Goal: Download file/media

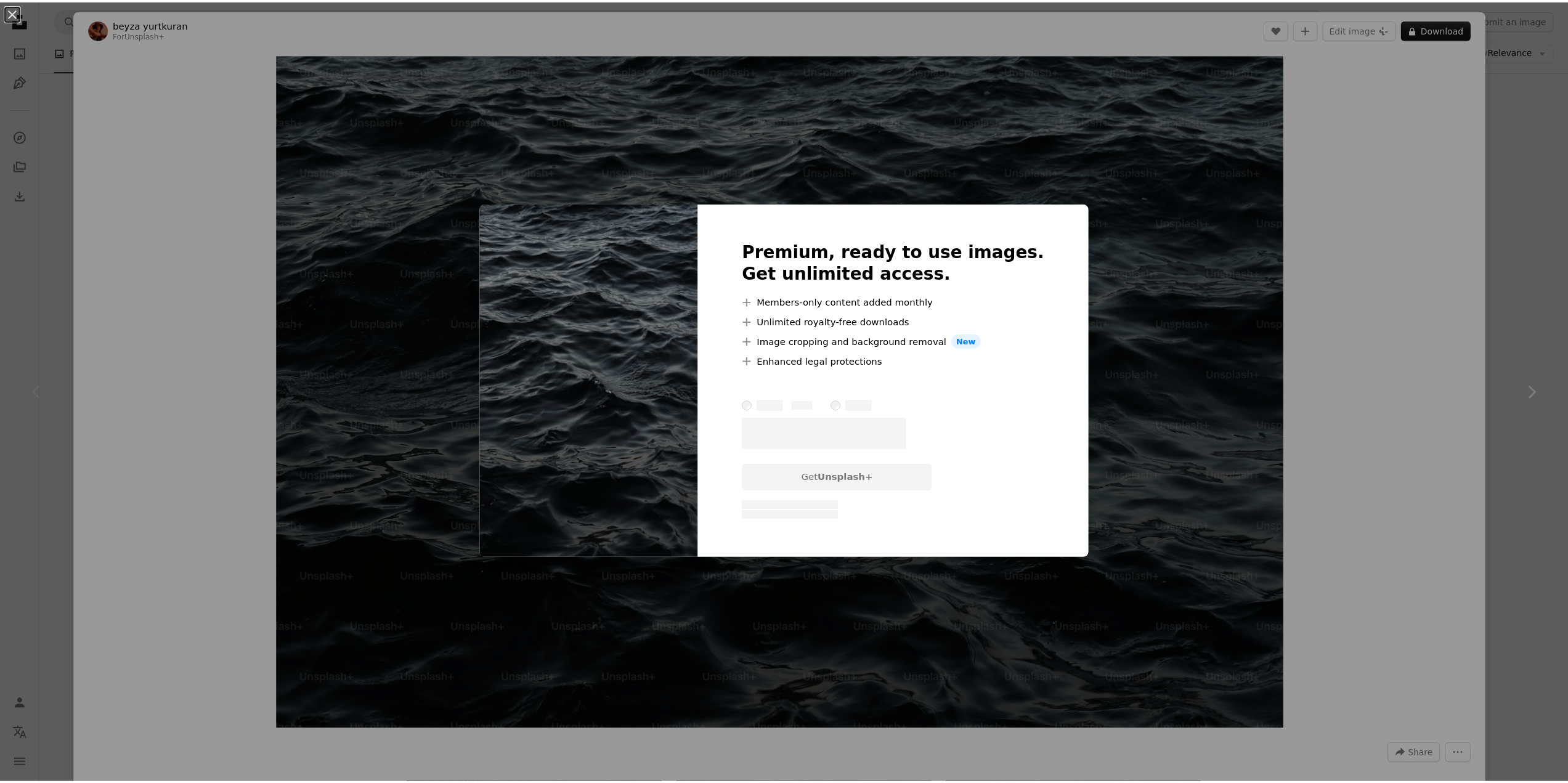
scroll to position [61, 0]
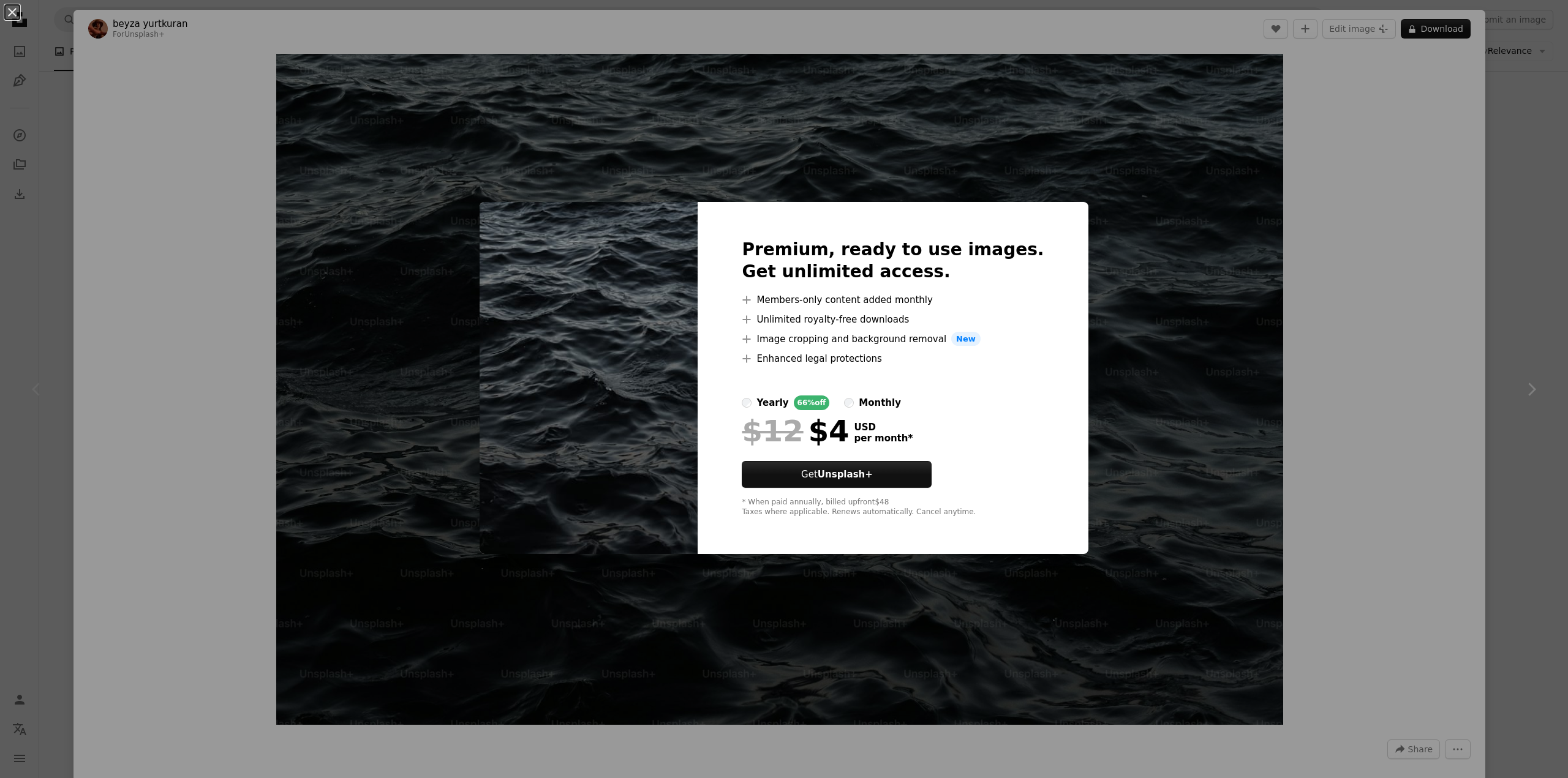
click at [1502, 313] on div "An X shape Premium, ready to use images. Get unlimited access. A plus sign Memb…" at bounding box center [784, 389] width 1568 height 778
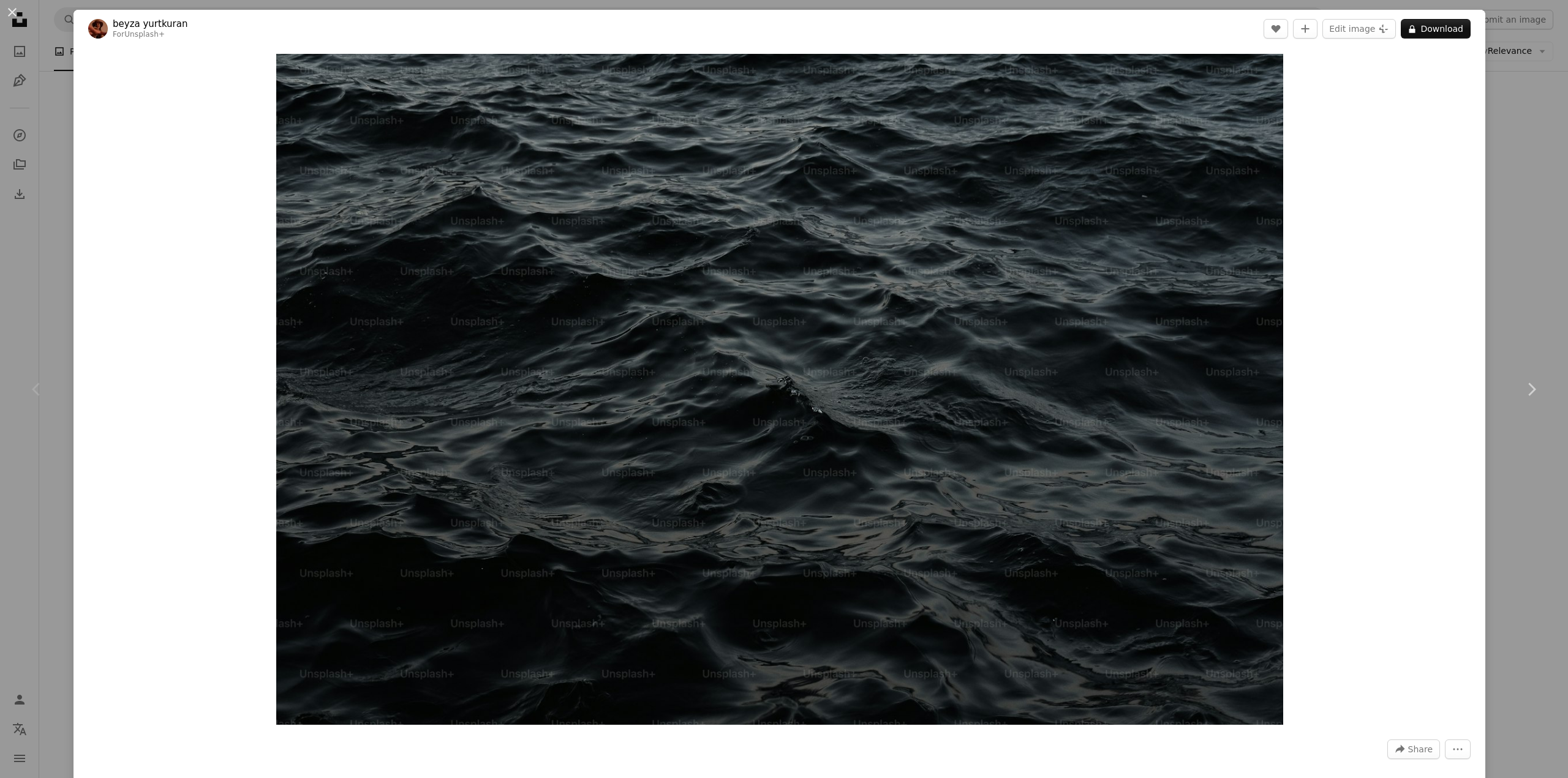
click at [1501, 310] on div "An X shape Chevron left Chevron right [PERSON_NAME] For Unsplash+ A heart A plu…" at bounding box center [784, 389] width 1568 height 778
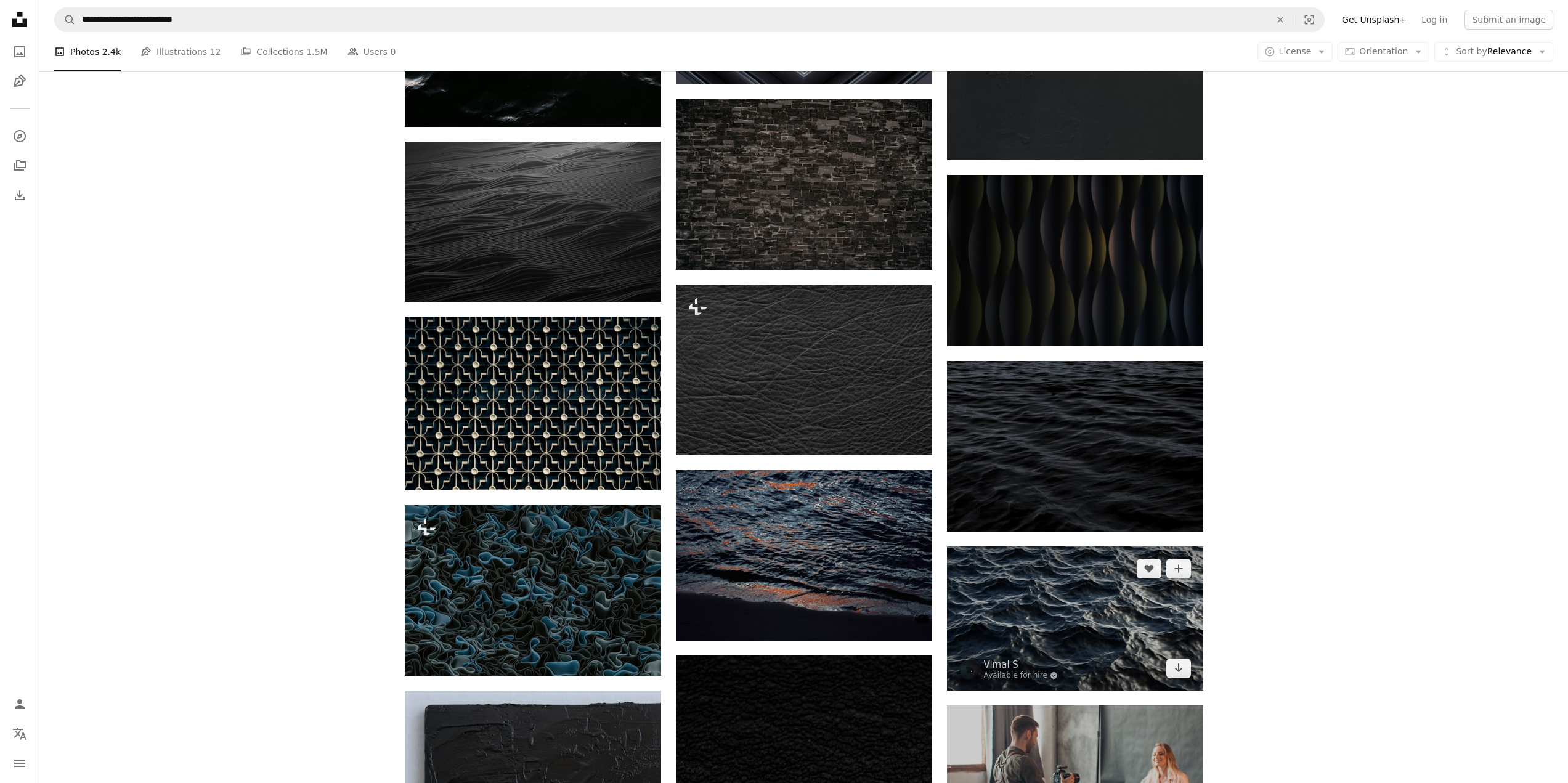
scroll to position [3451, 0]
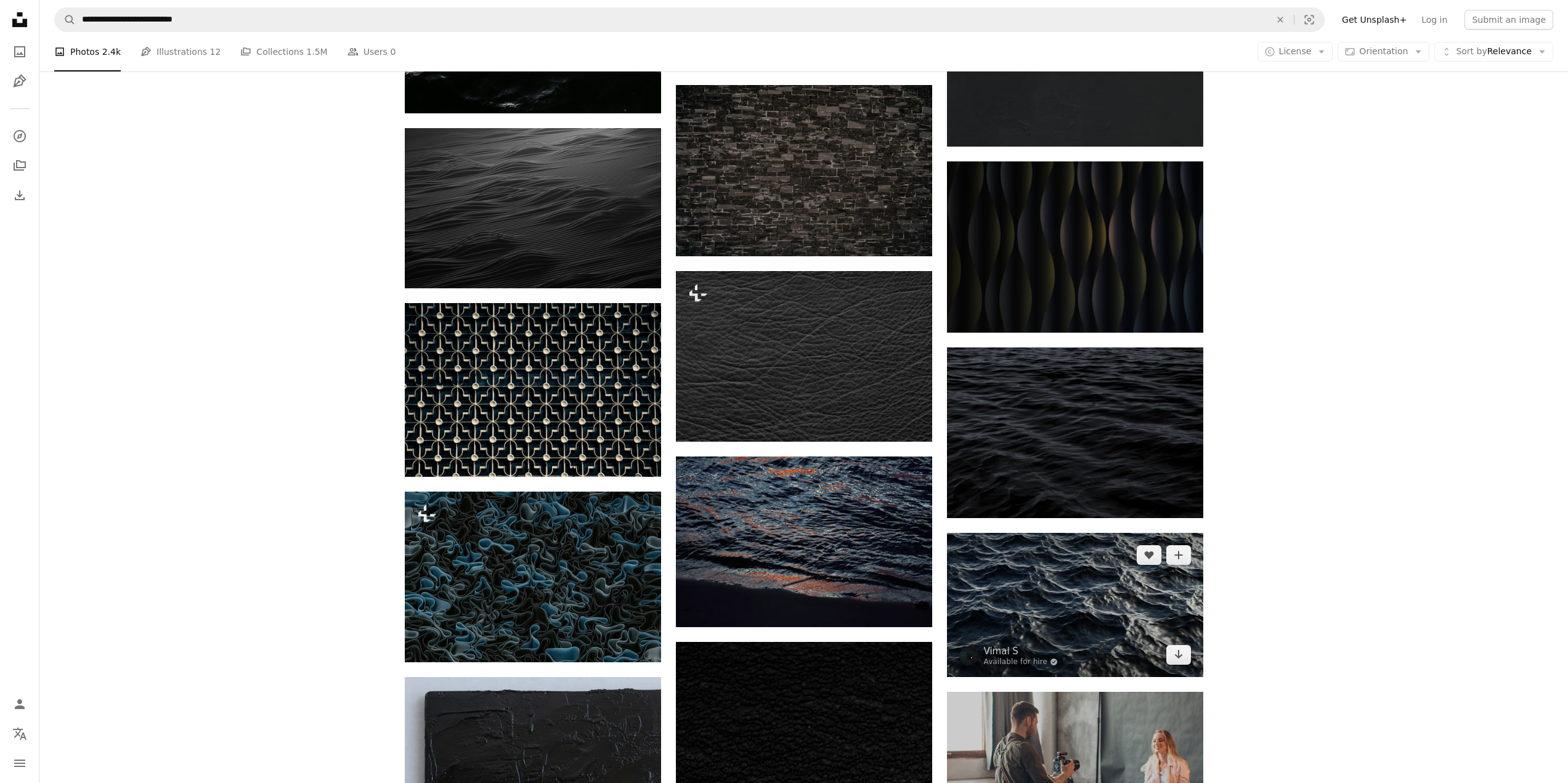
click at [1066, 533] on img at bounding box center [1075, 605] width 257 height 144
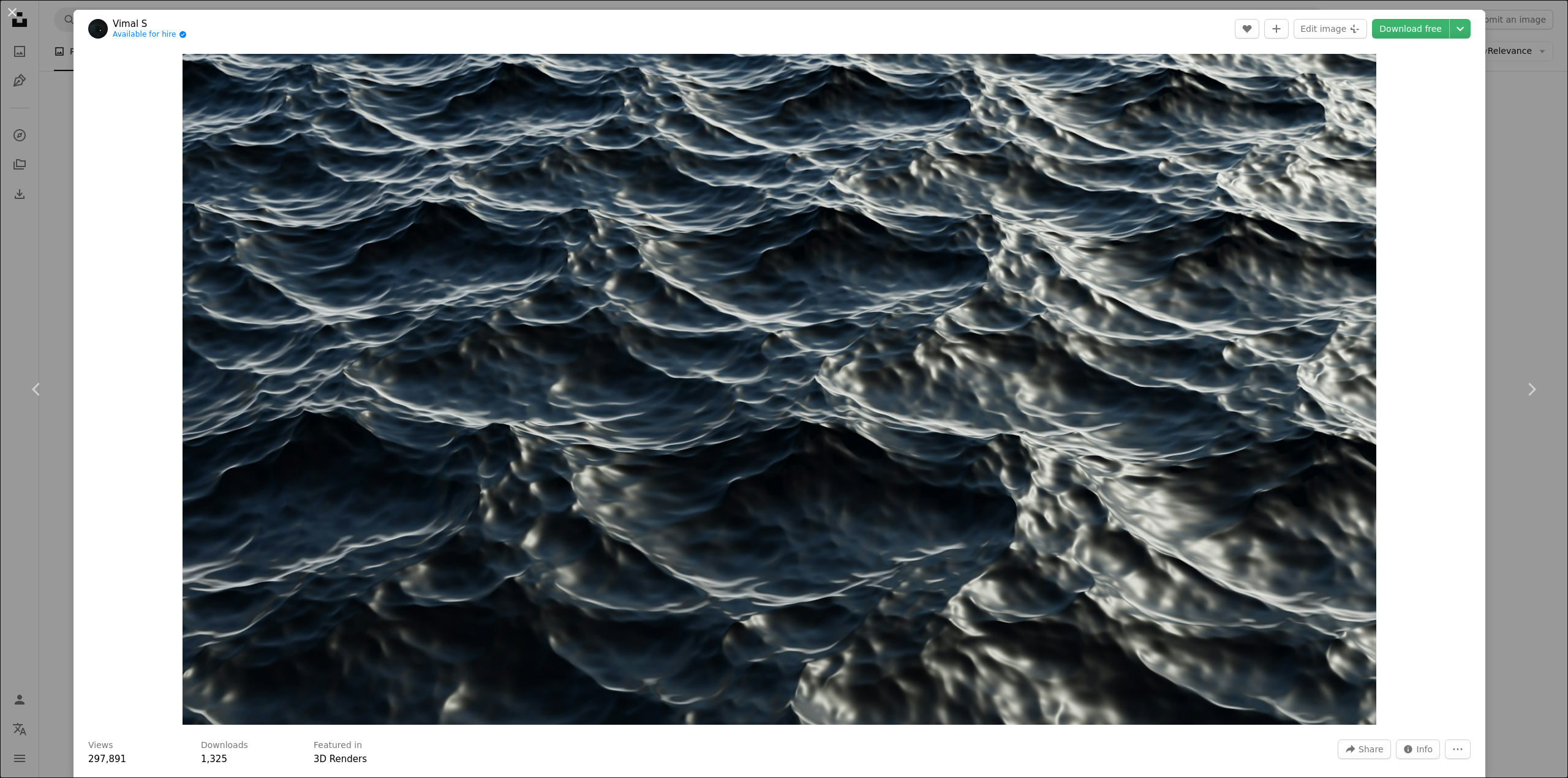
click at [1510, 306] on div "An X shape Chevron left Chevron right [PERSON_NAME] S Available for hire A chec…" at bounding box center [784, 389] width 1568 height 778
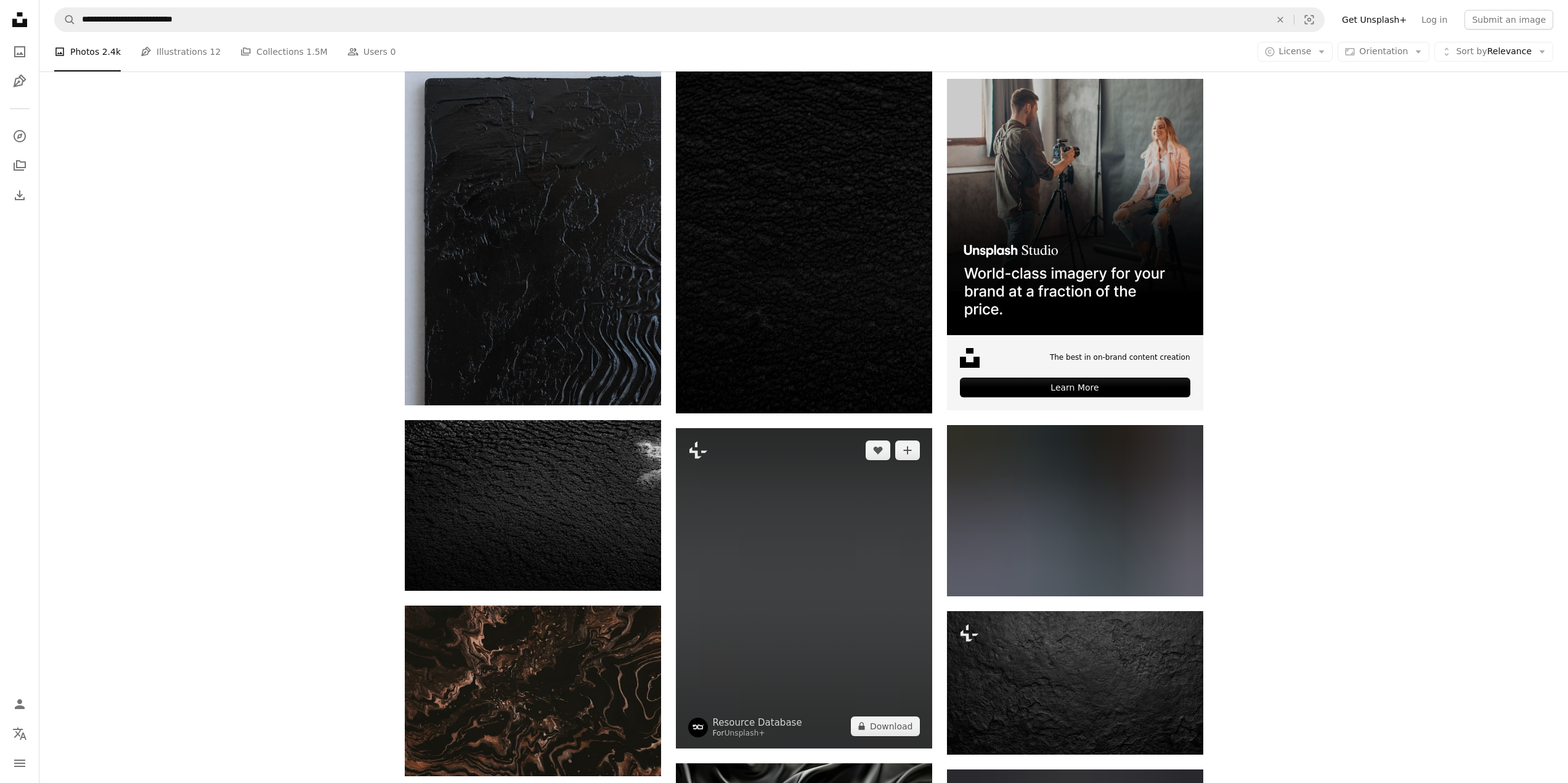
scroll to position [4067, 0]
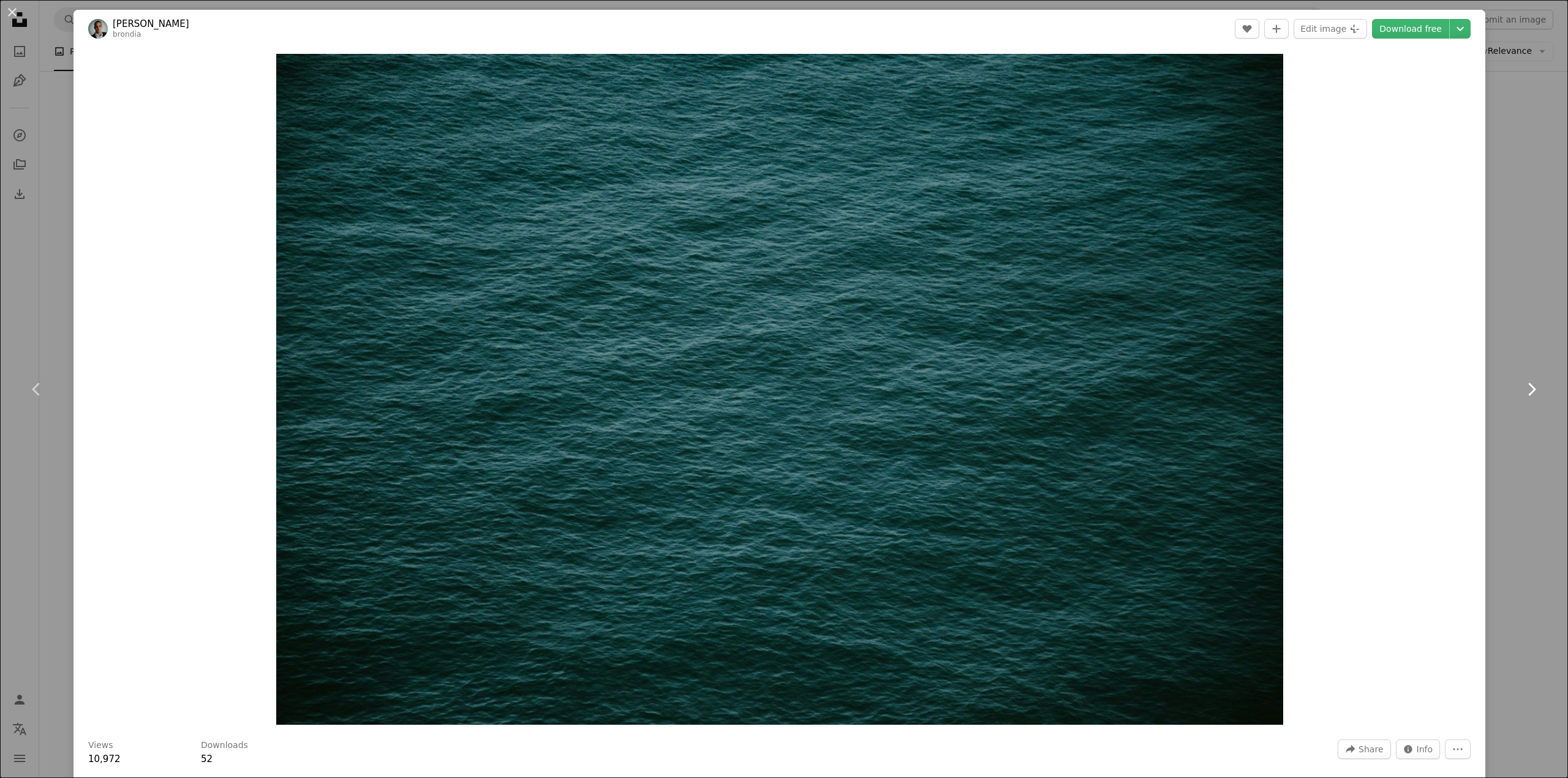
click at [1503, 336] on link "Chevron right" at bounding box center [1531, 389] width 74 height 117
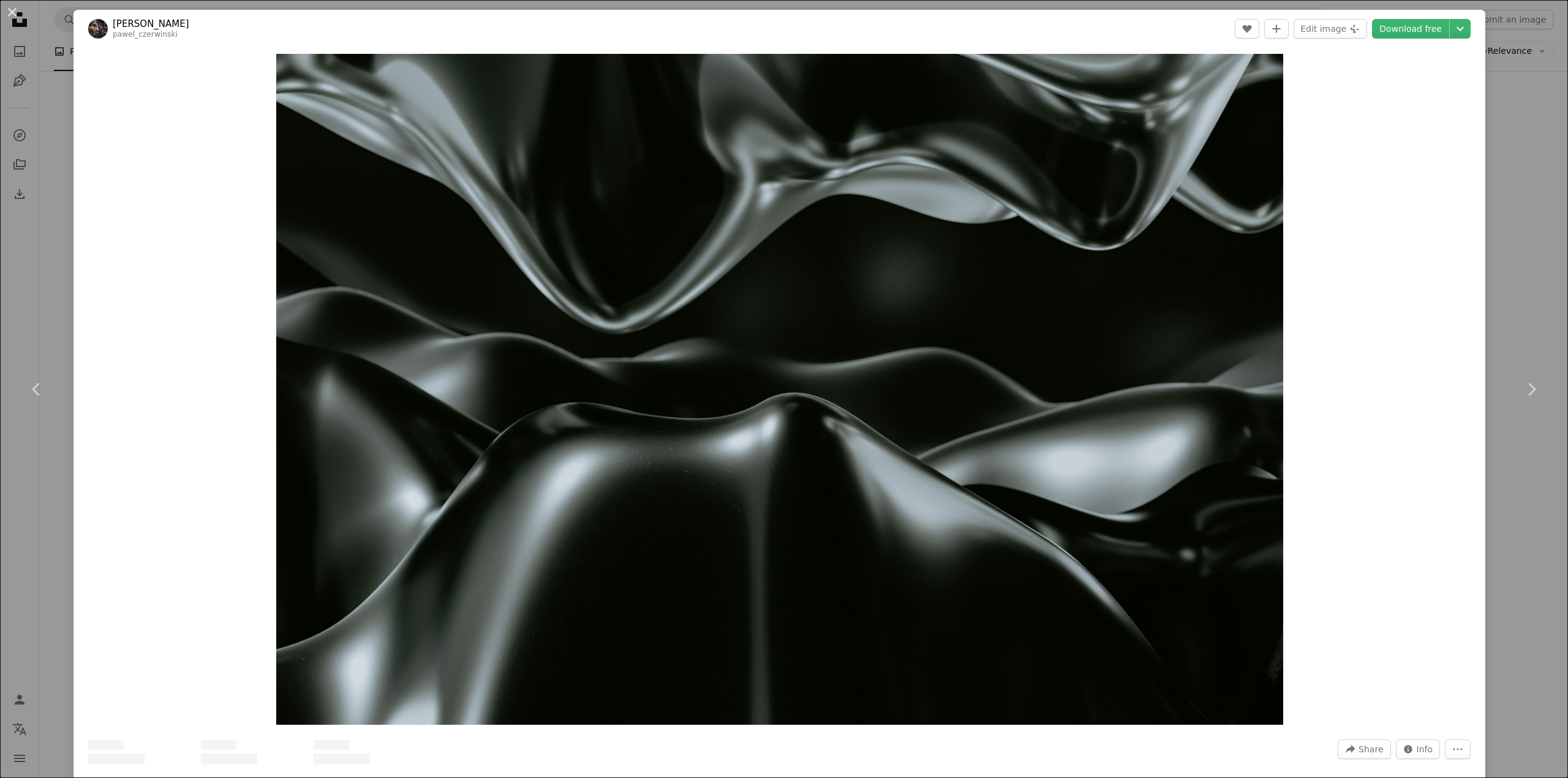
click at [1424, 352] on div "Zoom in" at bounding box center [780, 389] width 1412 height 683
click at [1525, 586] on div "An X shape Chevron left Chevron right [PERSON_NAME] pawel_czerwinski A heart A …" at bounding box center [784, 389] width 1568 height 778
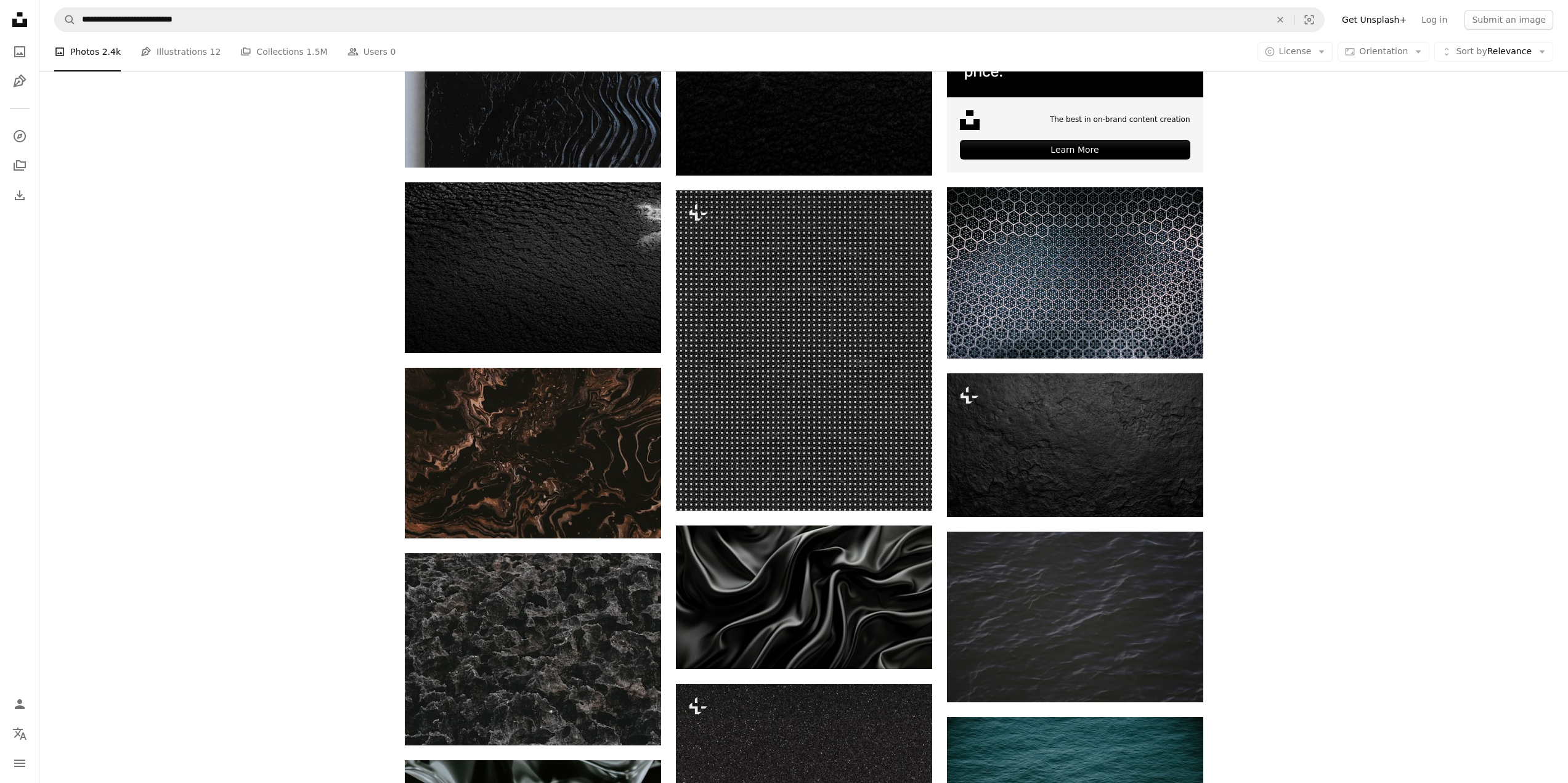
scroll to position [4560, 0]
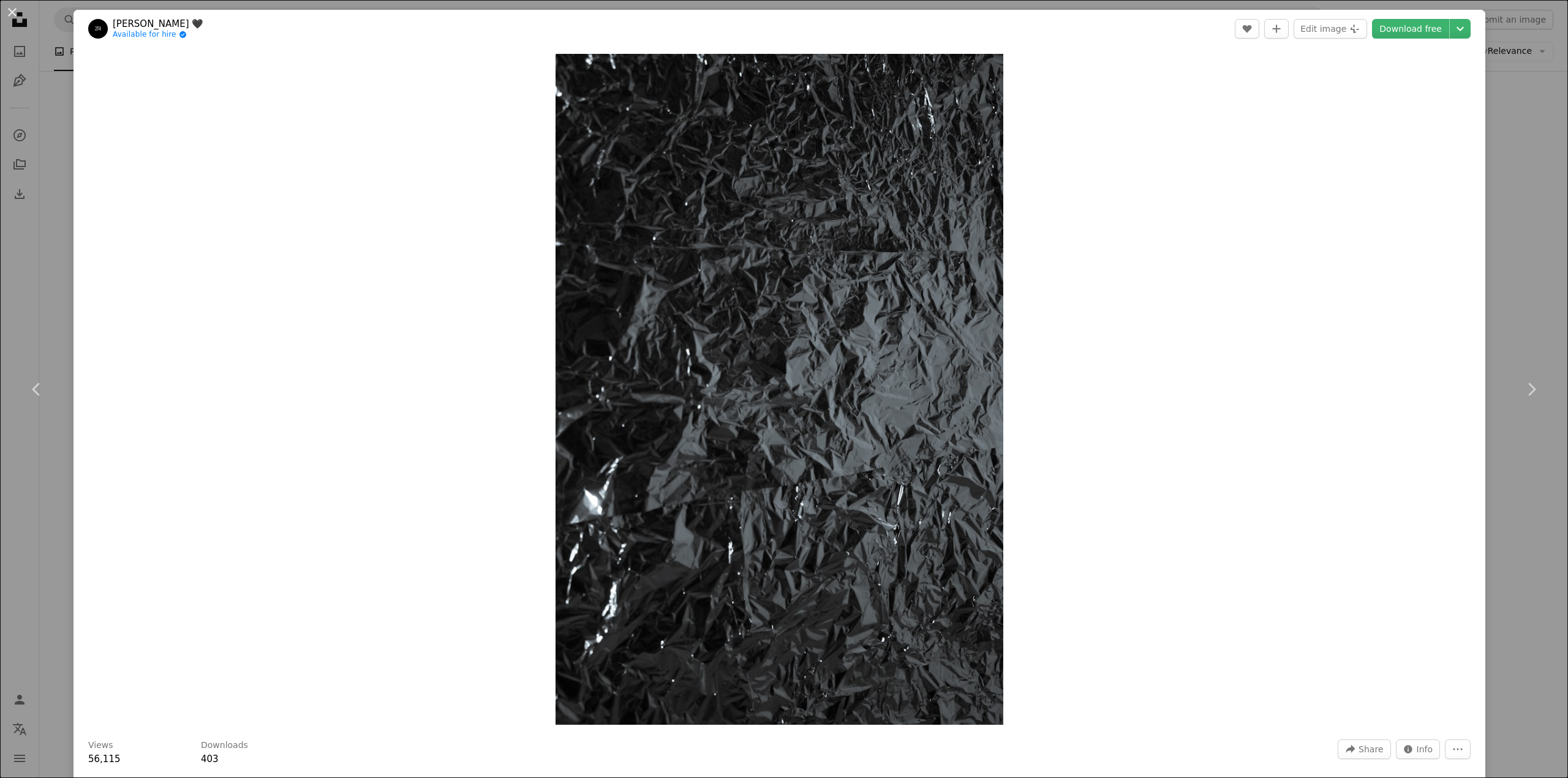
click at [1525, 312] on div "An X shape Chevron left Chevron right Ruslan Zaplatin 🖤 Available for hire A ch…" at bounding box center [784, 389] width 1568 height 778
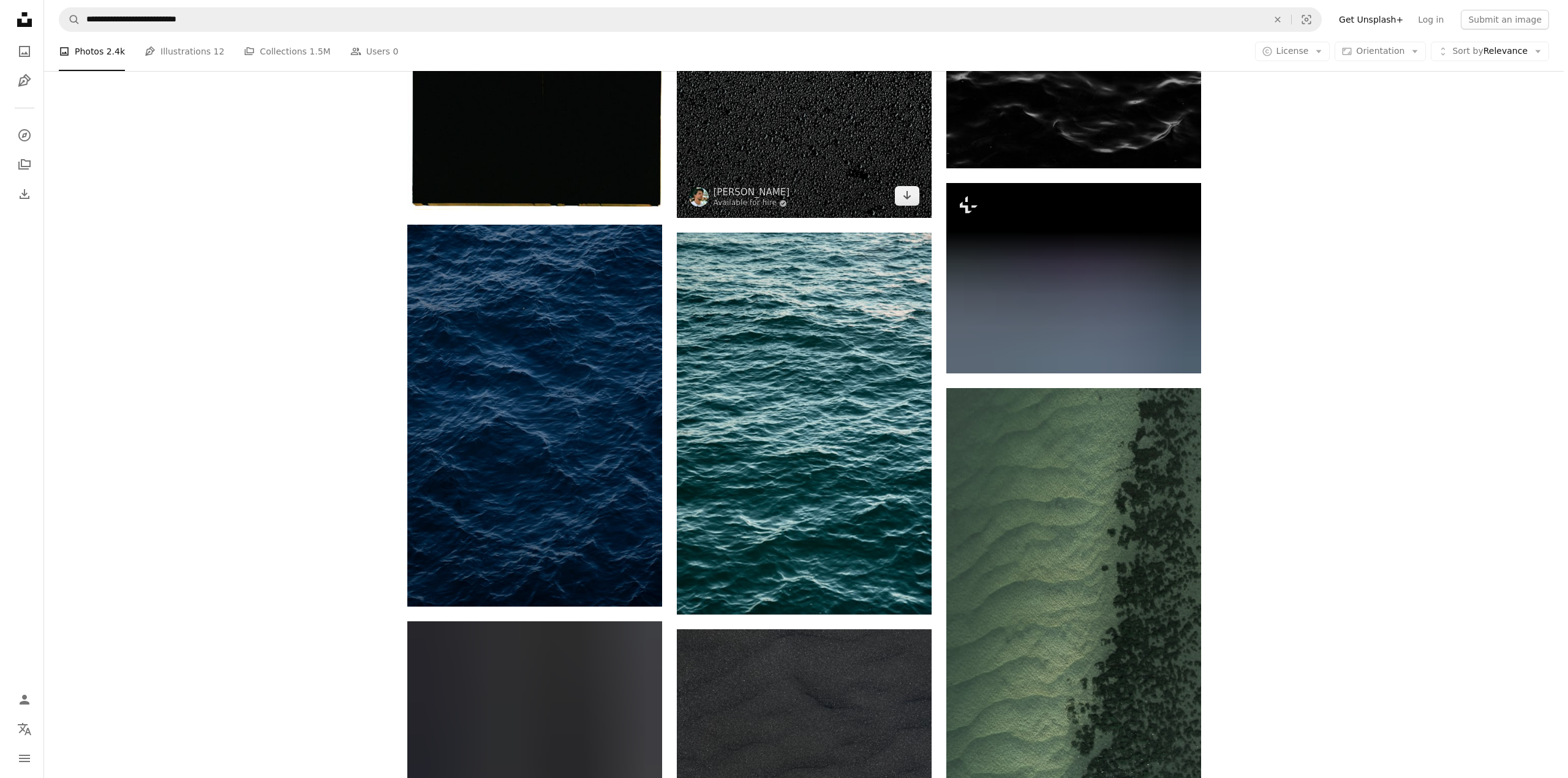
scroll to position [6858, 0]
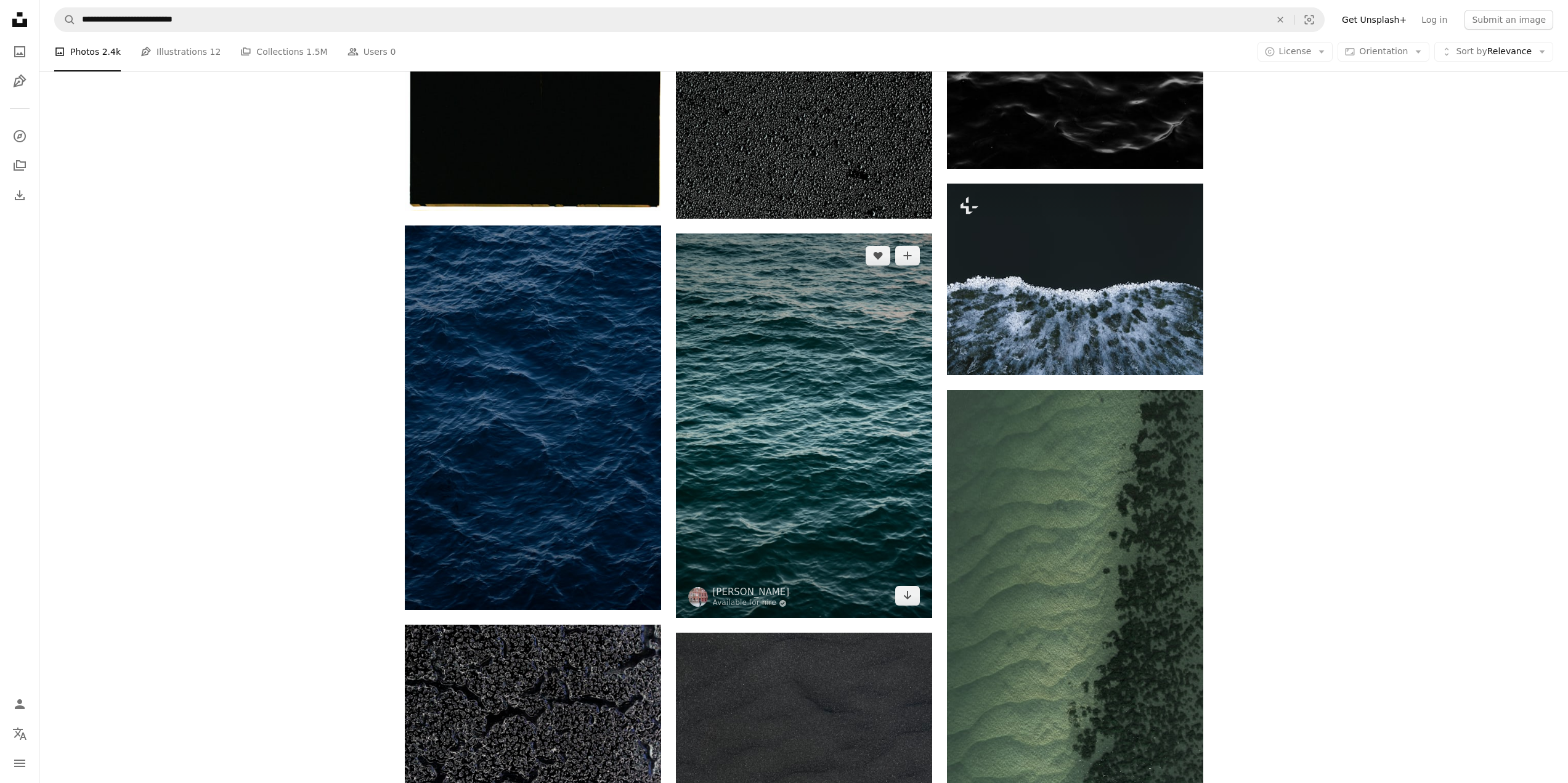
click at [861, 445] on img at bounding box center [804, 426] width 257 height 384
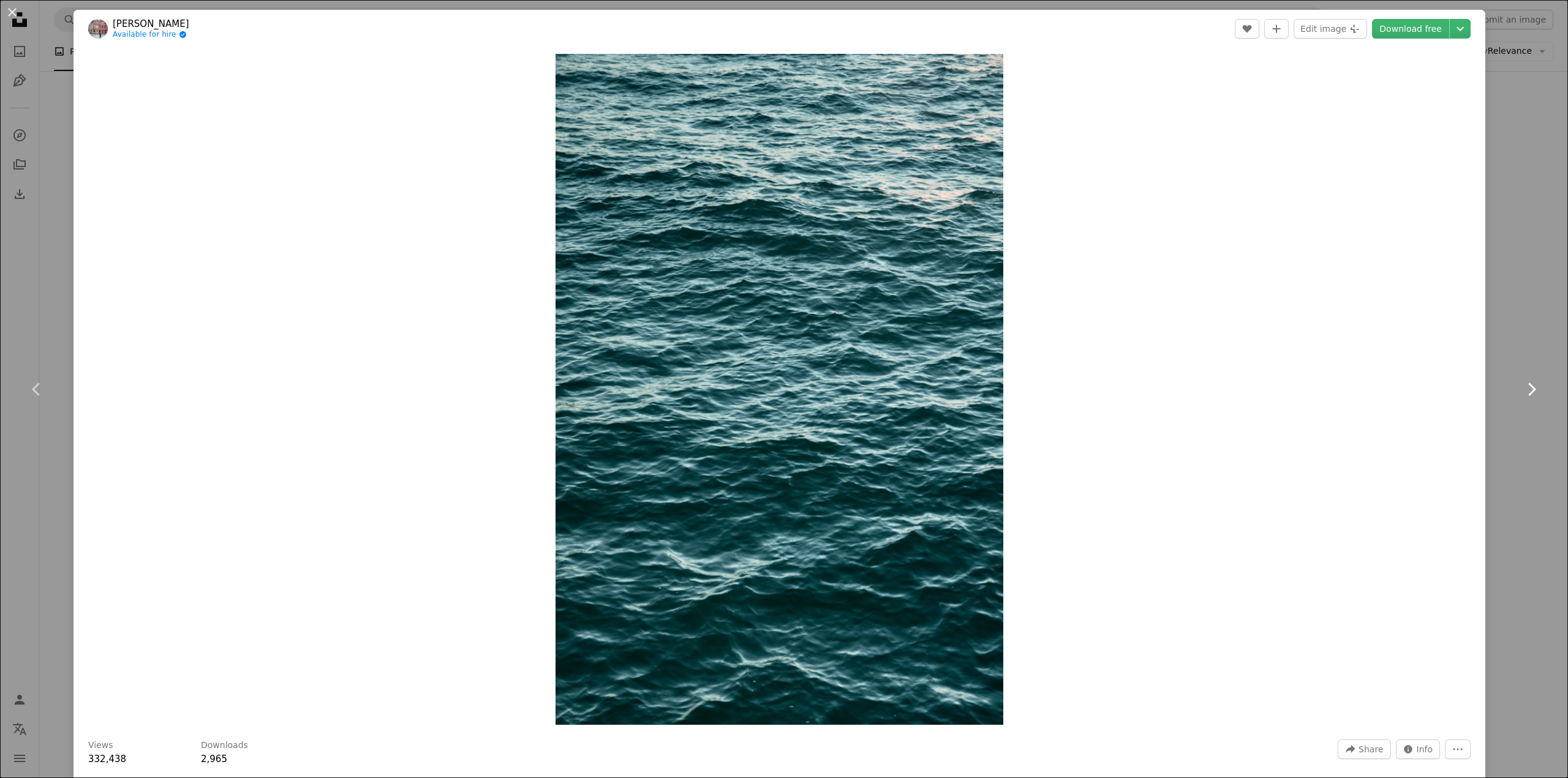
click at [1520, 350] on link "Chevron right" at bounding box center [1531, 389] width 74 height 117
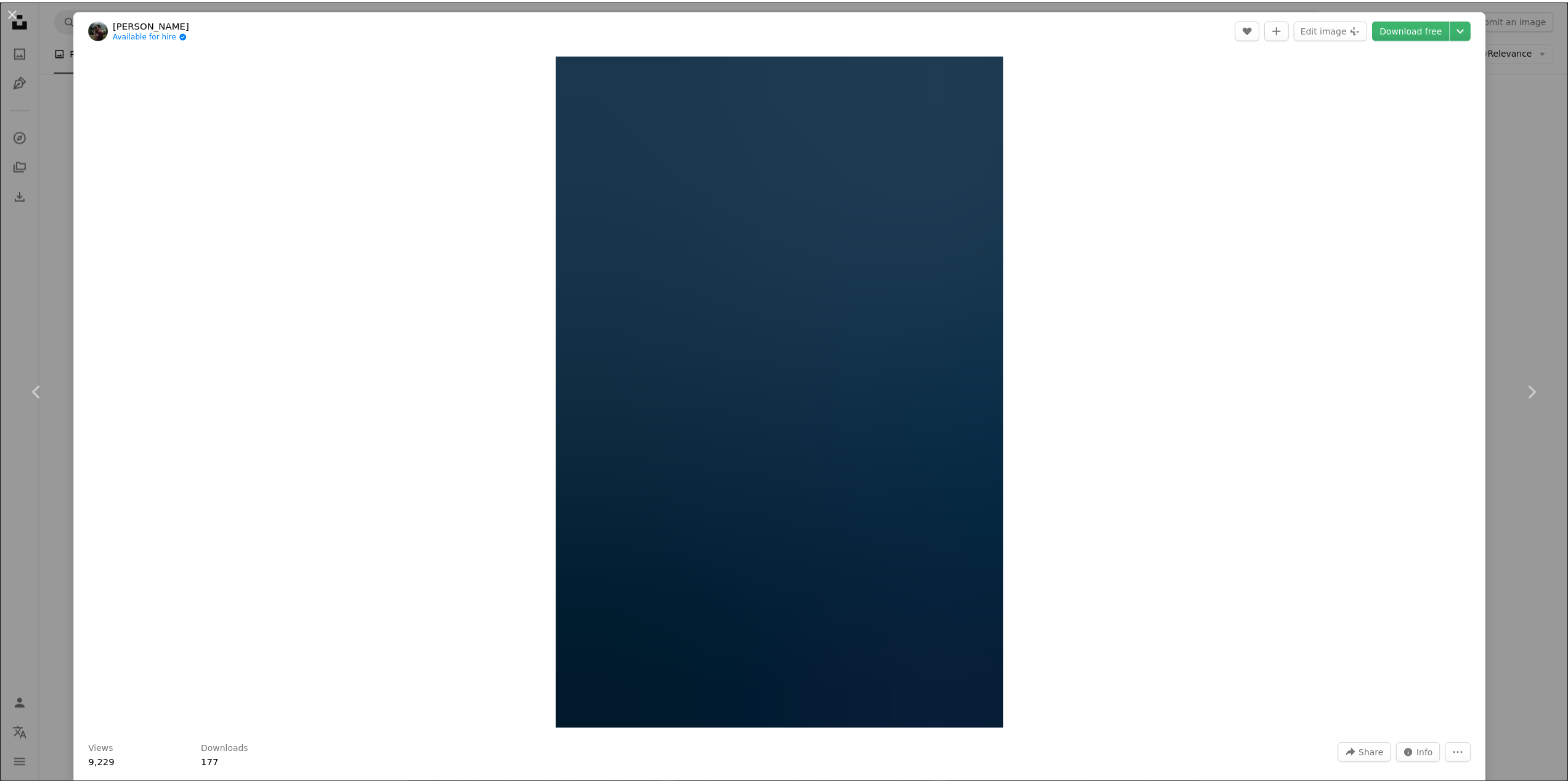
scroll to position [370, 0]
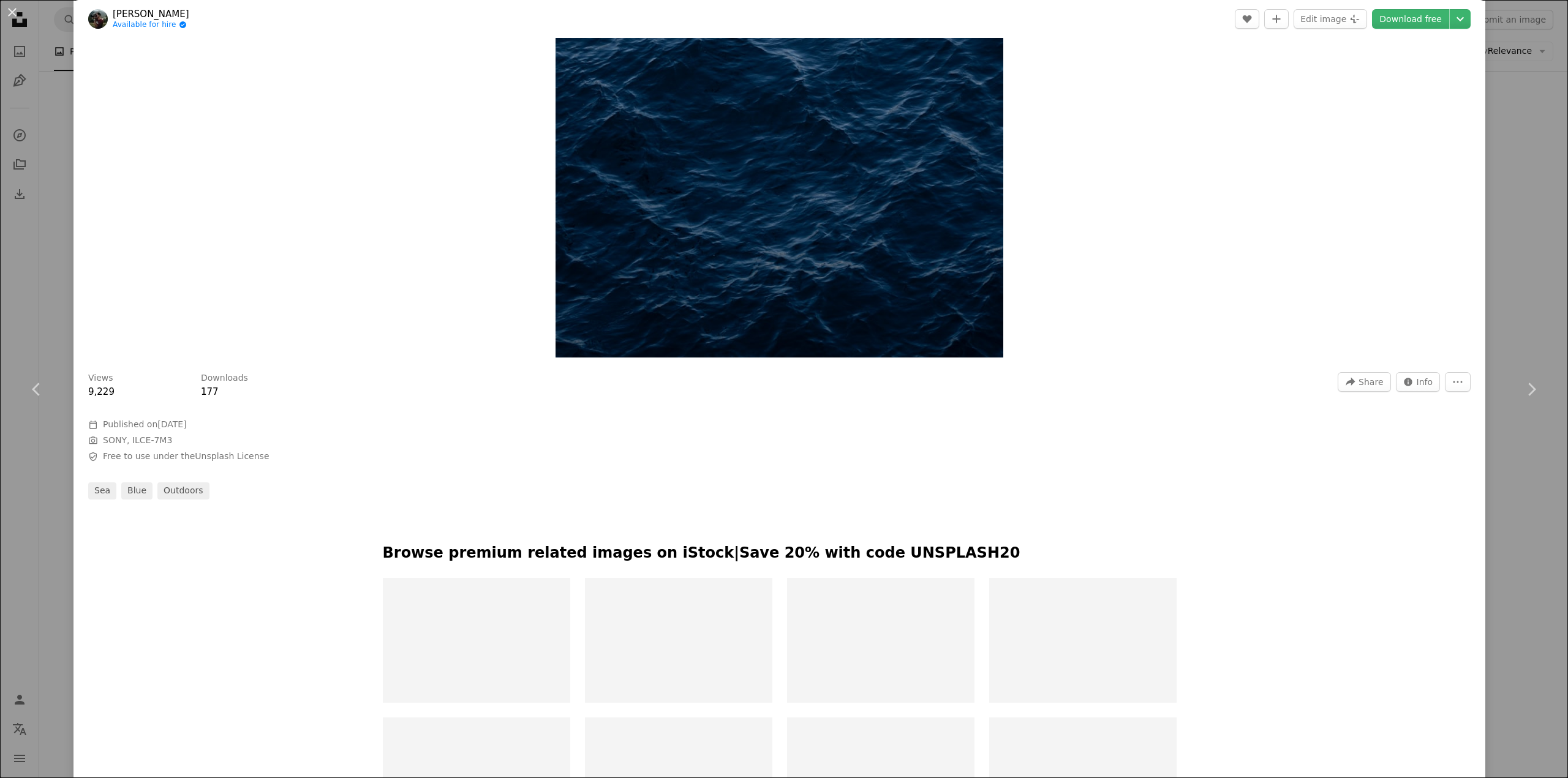
click at [1437, 322] on div "Zoom in" at bounding box center [780, 22] width 1412 height 683
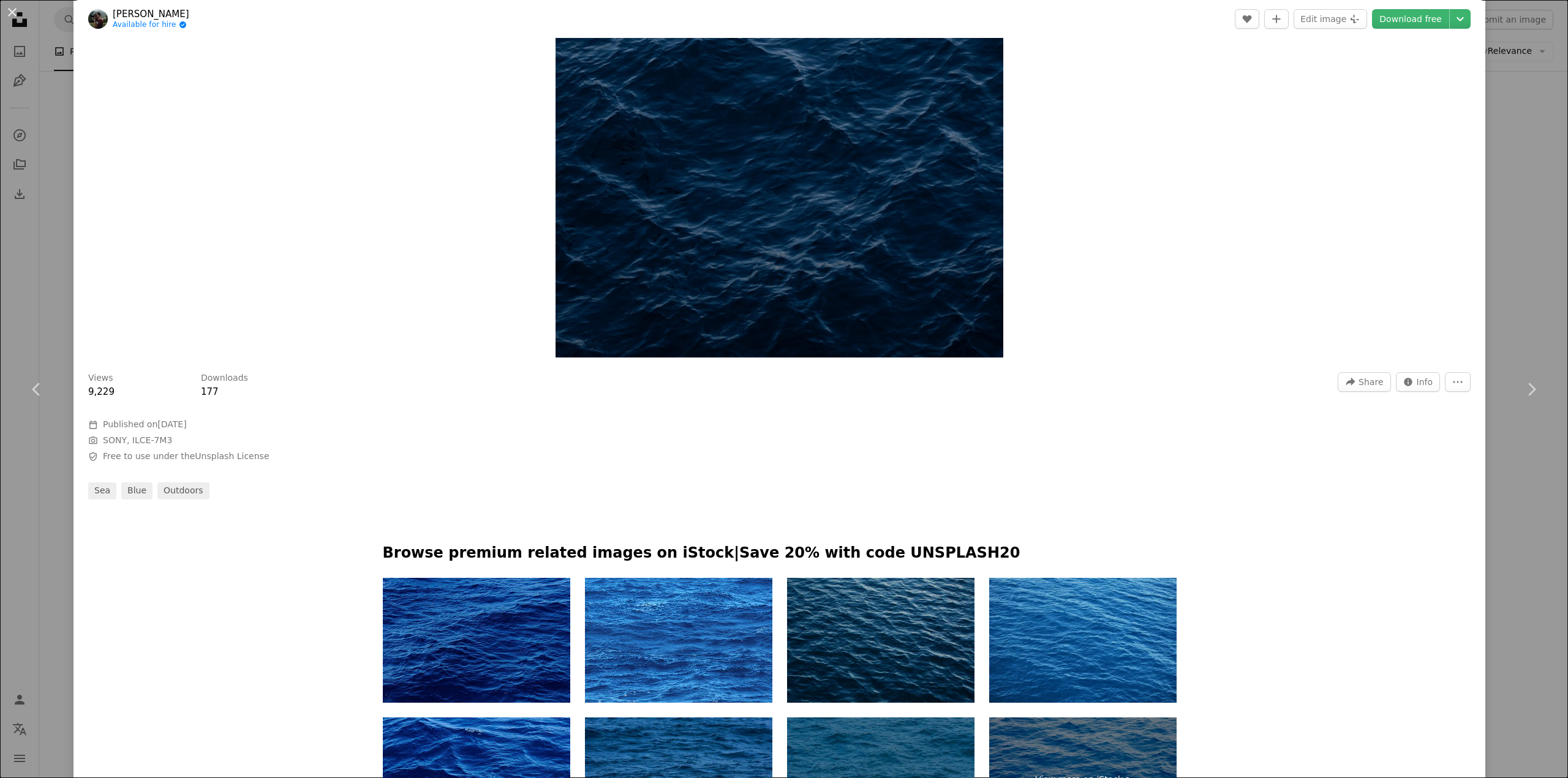
click at [1489, 257] on div "An X shape Chevron left Chevron right [PERSON_NAME] Available for hire A checkm…" at bounding box center [784, 389] width 1568 height 778
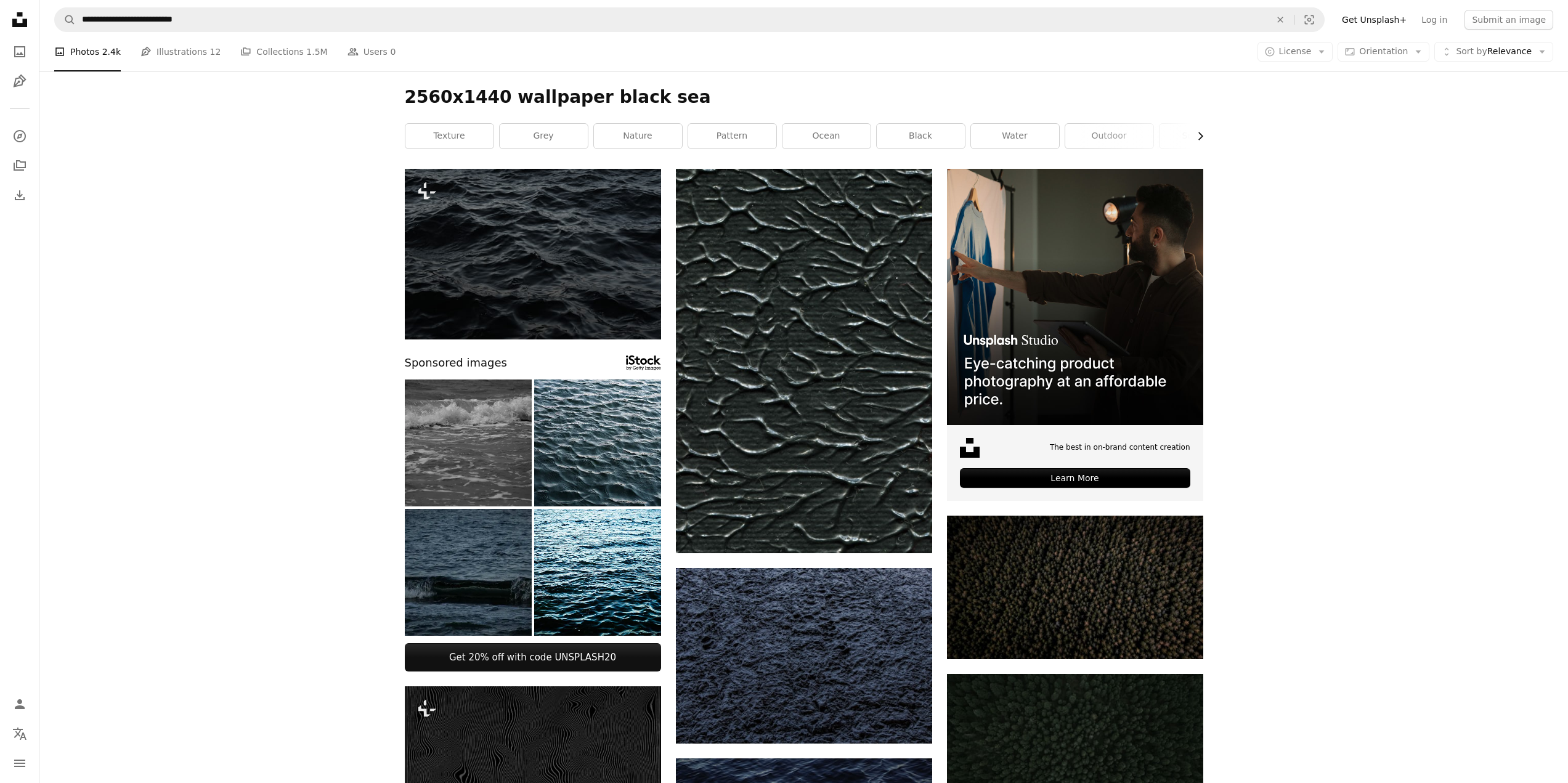
click at [1193, 135] on button "Chevron right" at bounding box center [1196, 136] width 14 height 25
click at [1194, 135] on icon "Chevron right" at bounding box center [1200, 136] width 12 height 12
click at [1194, 135] on link "dark" at bounding box center [1159, 136] width 88 height 25
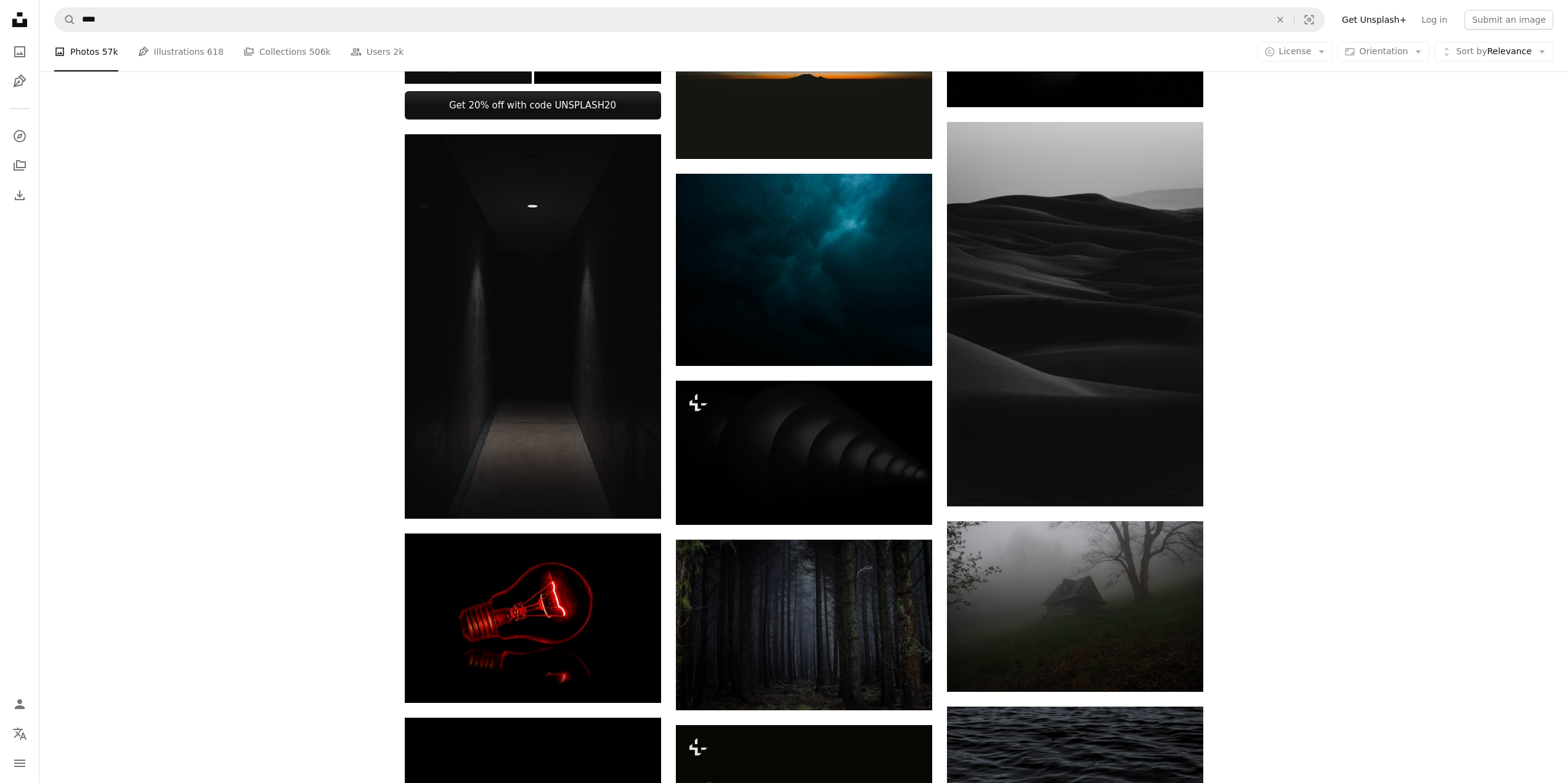
scroll to position [616, 0]
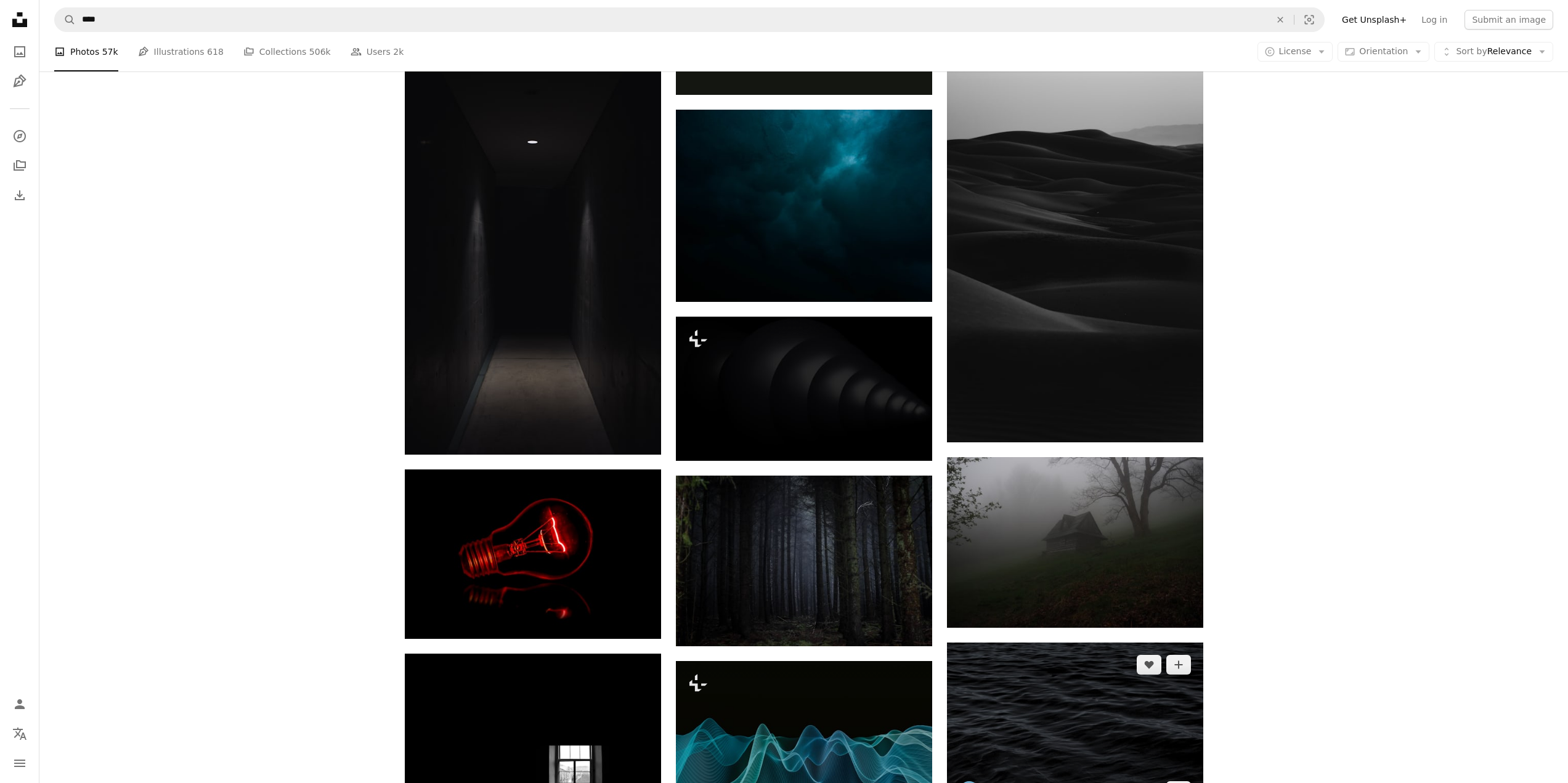
click at [1062, 643] on img at bounding box center [1075, 729] width 257 height 171
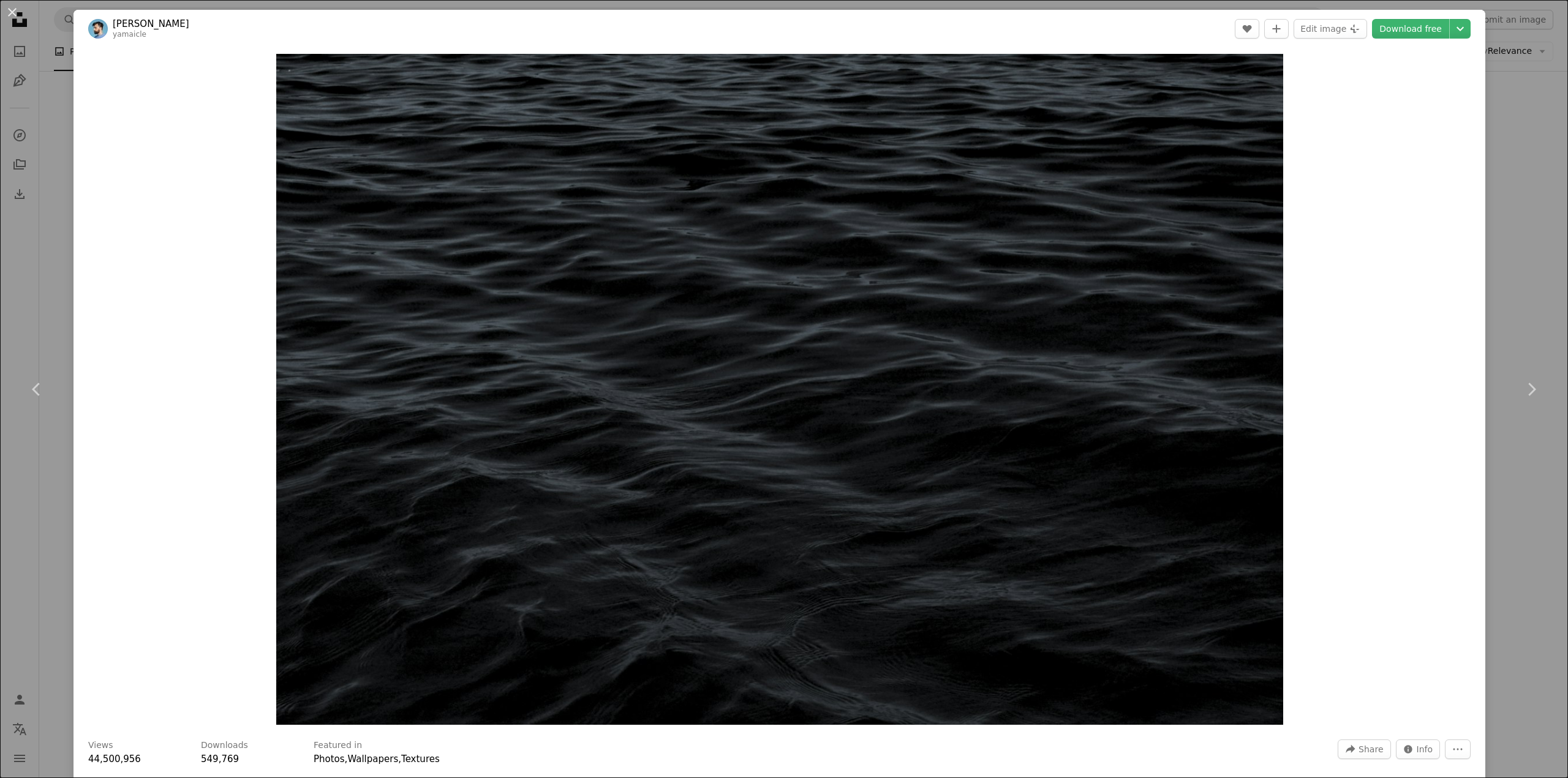
click at [1494, 309] on div "An X shape Chevron left Chevron right [PERSON_NAME] yamaicle A heart A plus sig…" at bounding box center [784, 389] width 1568 height 778
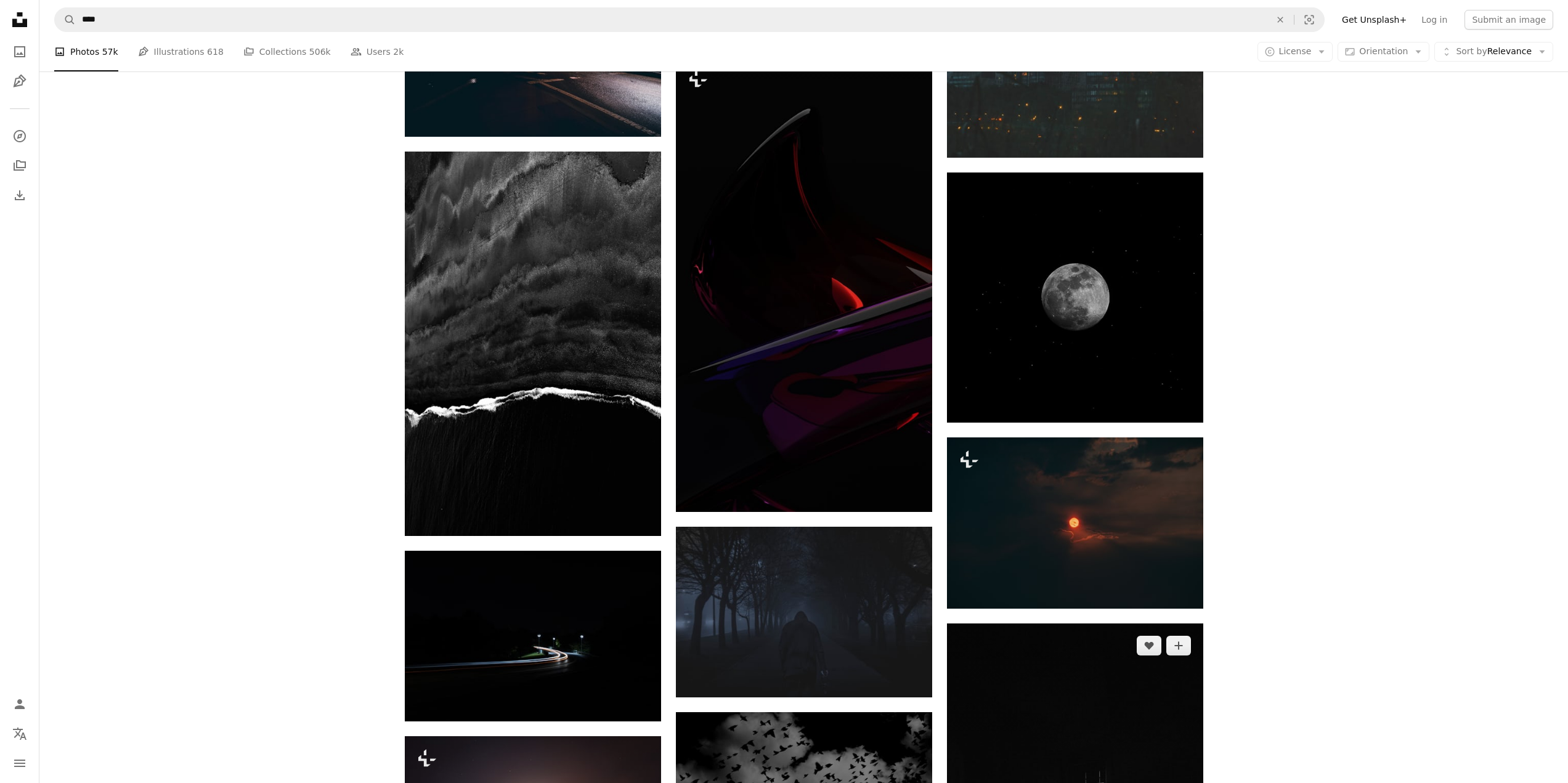
scroll to position [5176, 0]
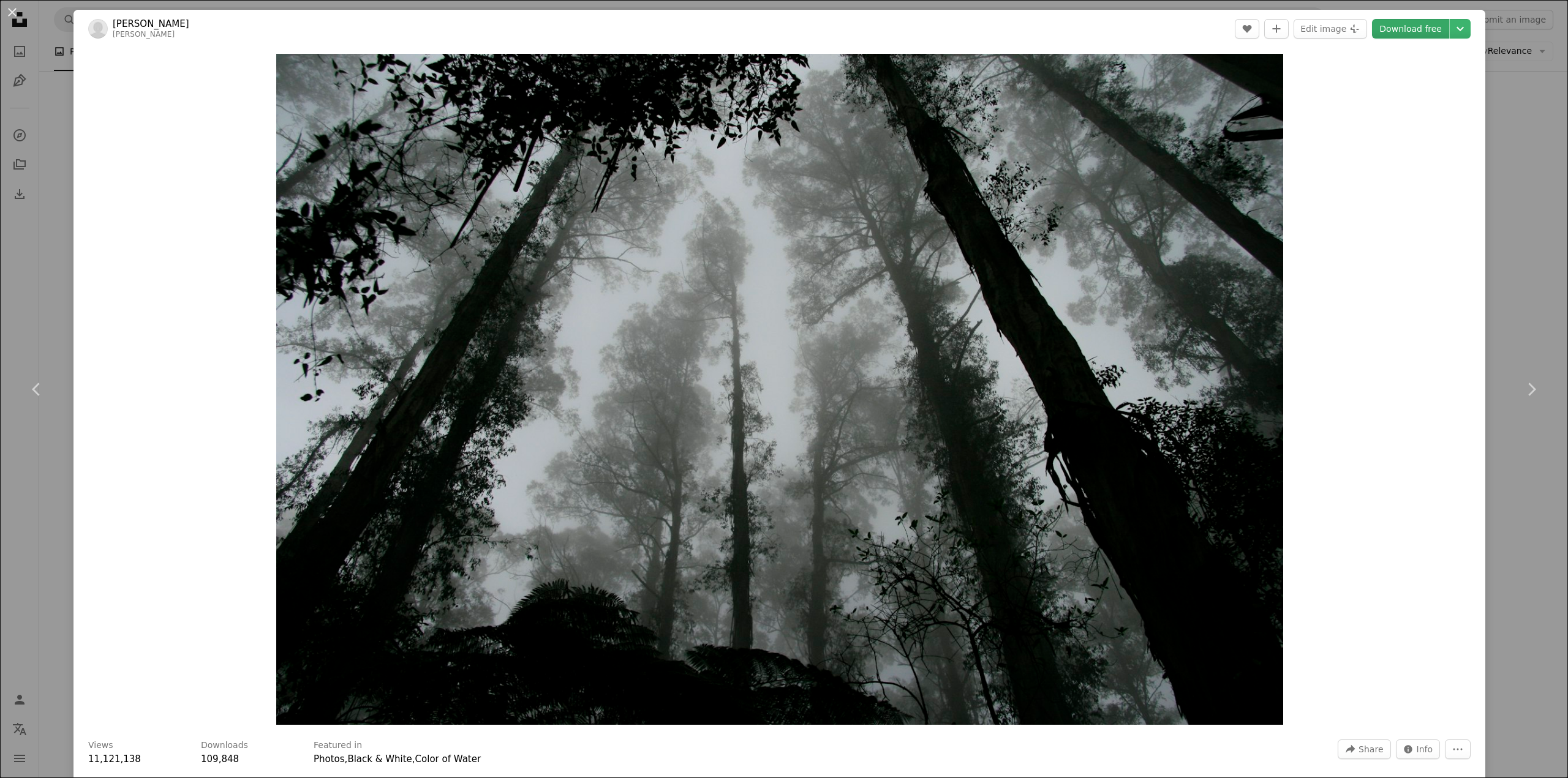
click at [1409, 27] on link "Download free" at bounding box center [1411, 29] width 77 height 20
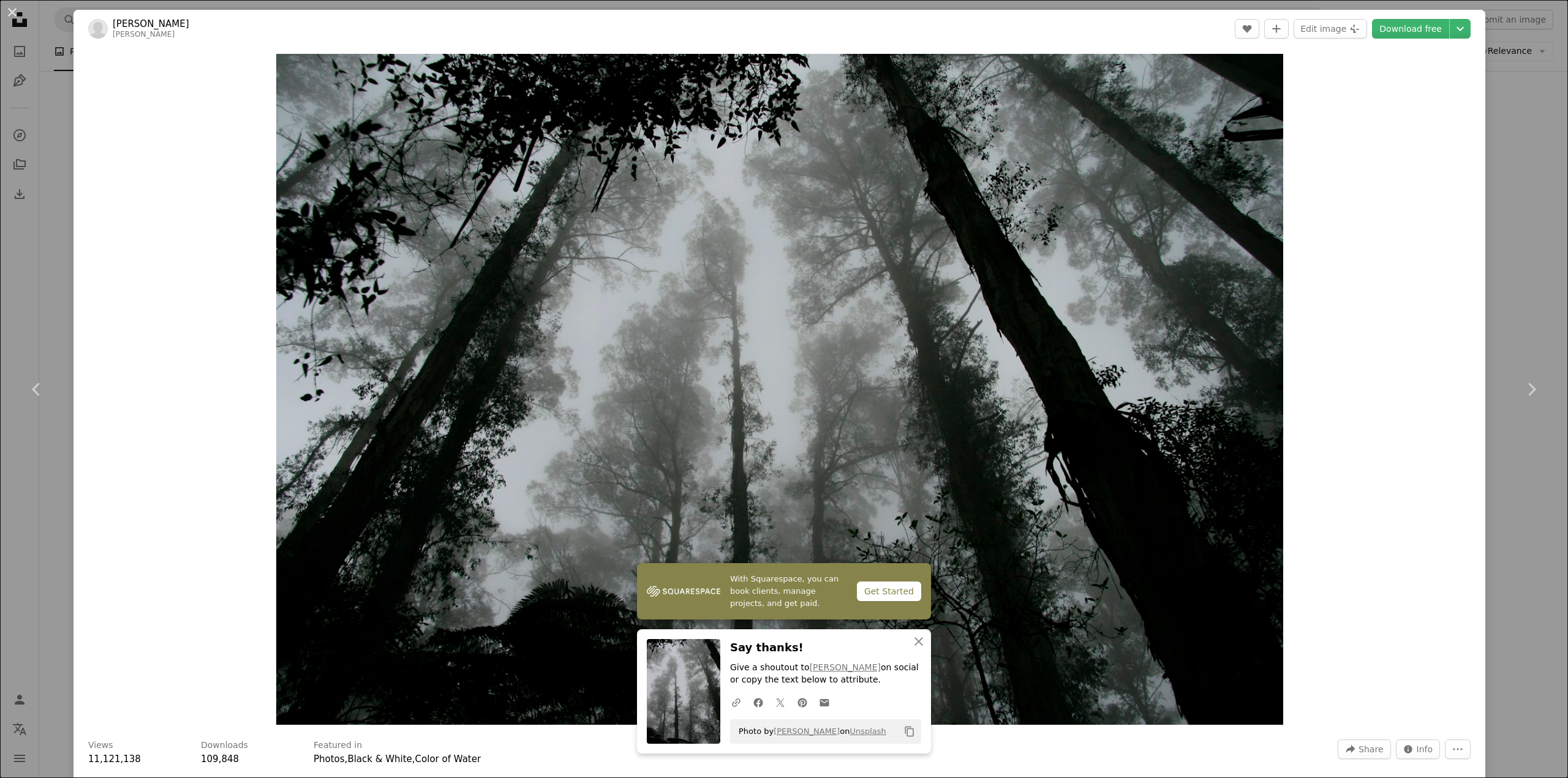
click at [1510, 149] on div "An X shape Chevron left Chevron right [PERSON_NAME] [PERSON_NAME] A heart A plu…" at bounding box center [784, 389] width 1568 height 778
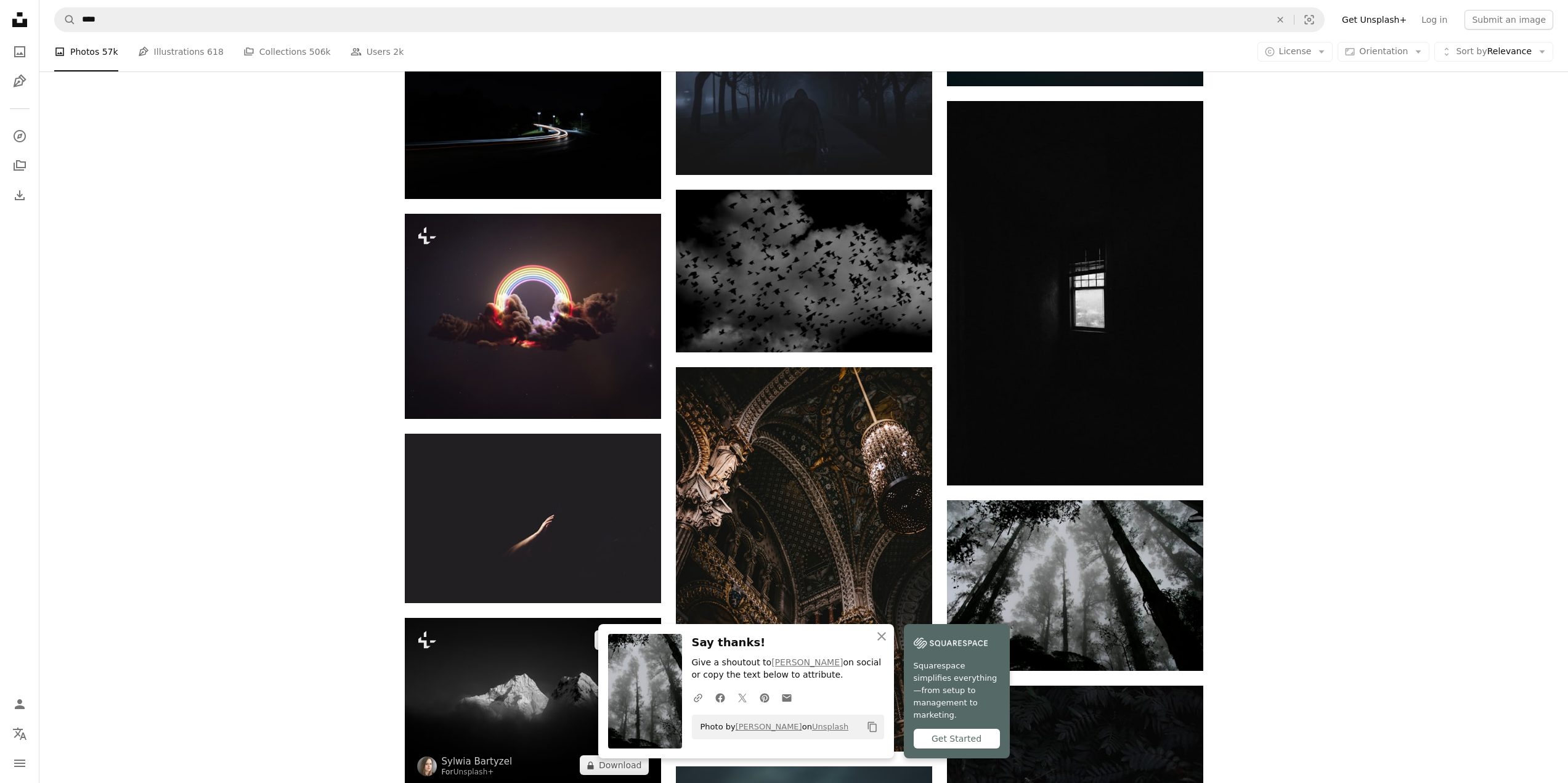
scroll to position [5670, 0]
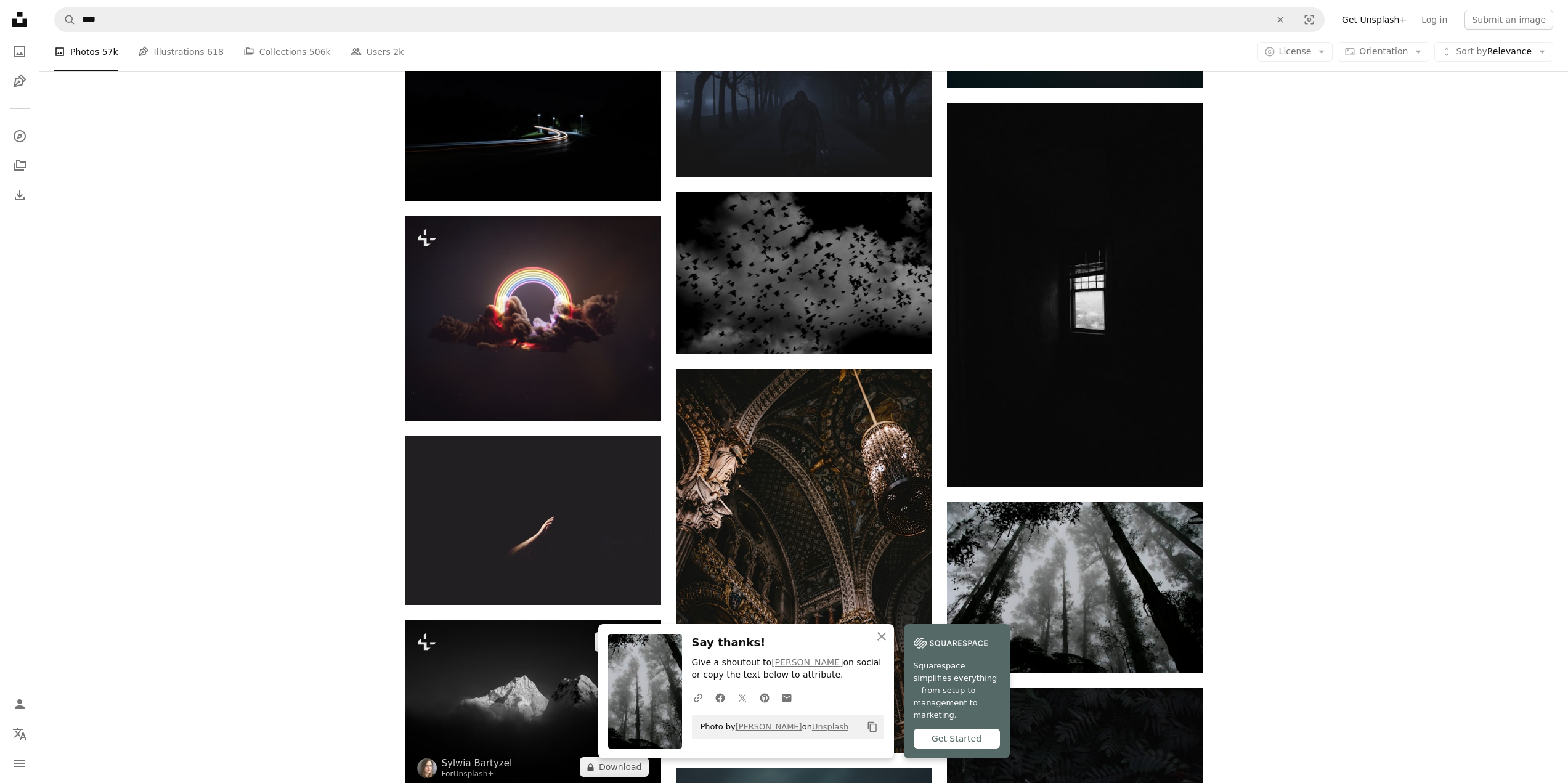
click at [476, 620] on img at bounding box center [533, 705] width 257 height 170
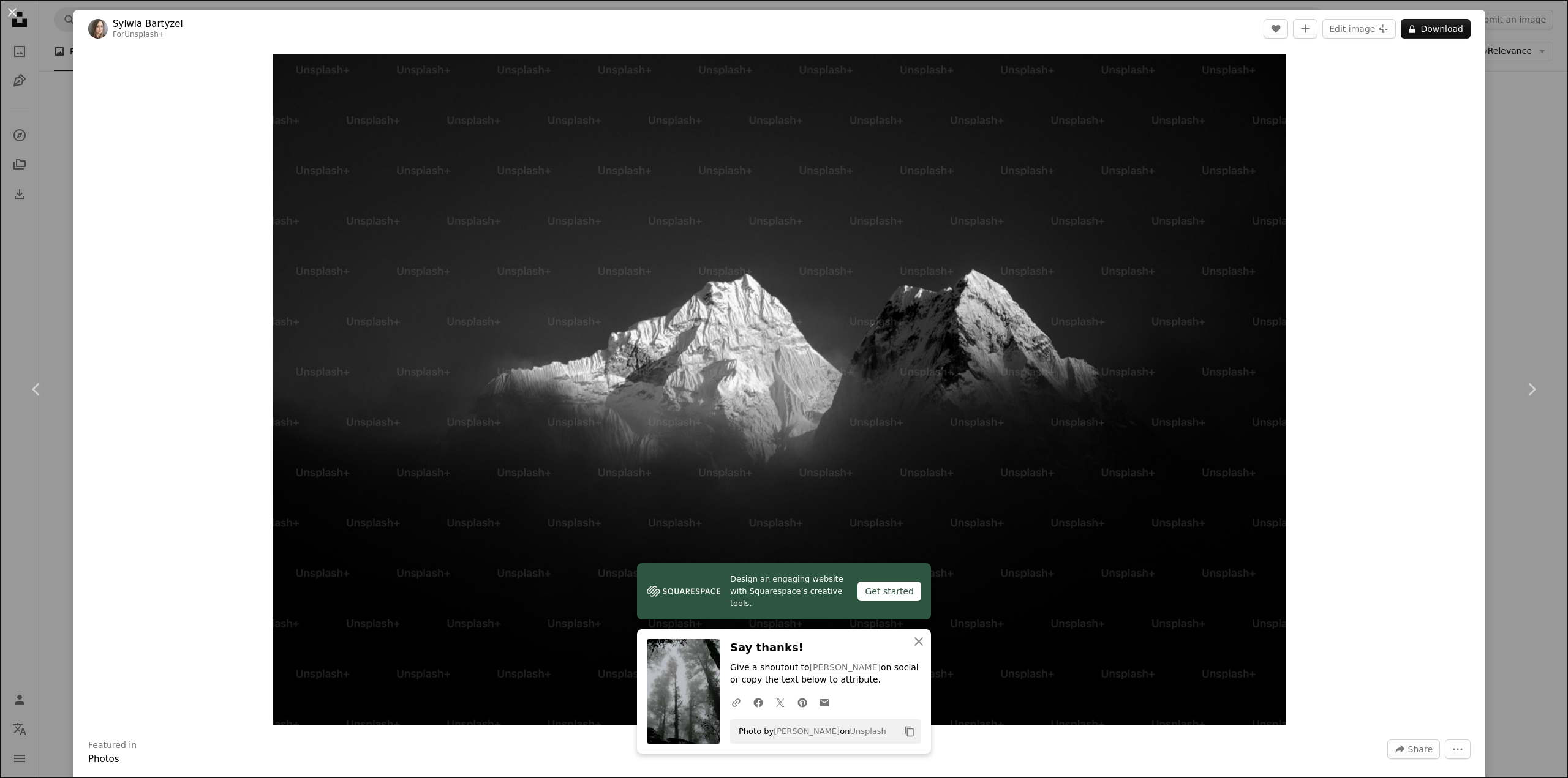
click at [1418, 426] on div "Zoom in" at bounding box center [780, 389] width 1412 height 683
click at [1489, 284] on div "An X shape Chevron left Chevron right [PERSON_NAME] For Unsplash+ A heart A plu…" at bounding box center [784, 389] width 1568 height 778
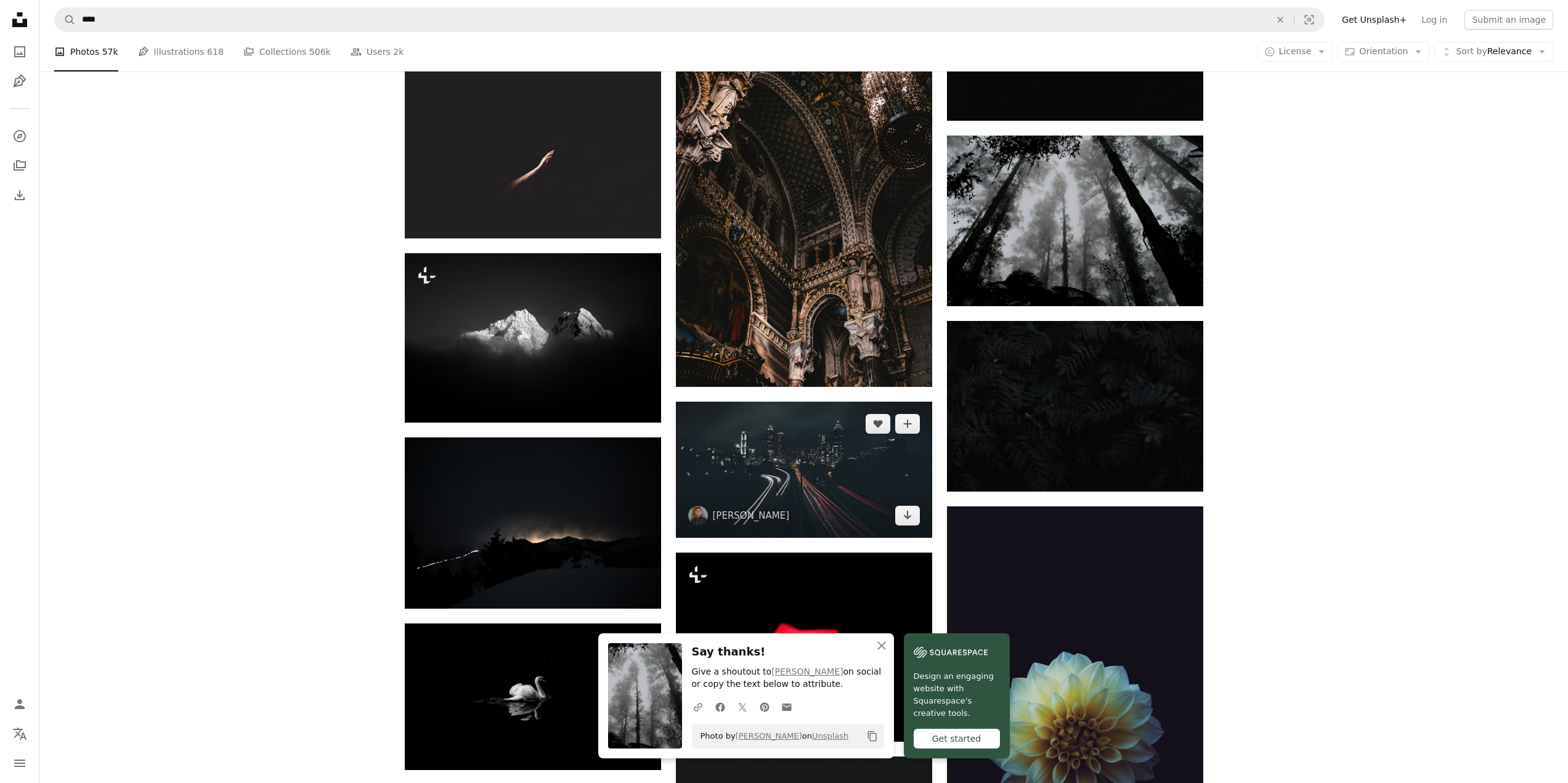
scroll to position [6039, 0]
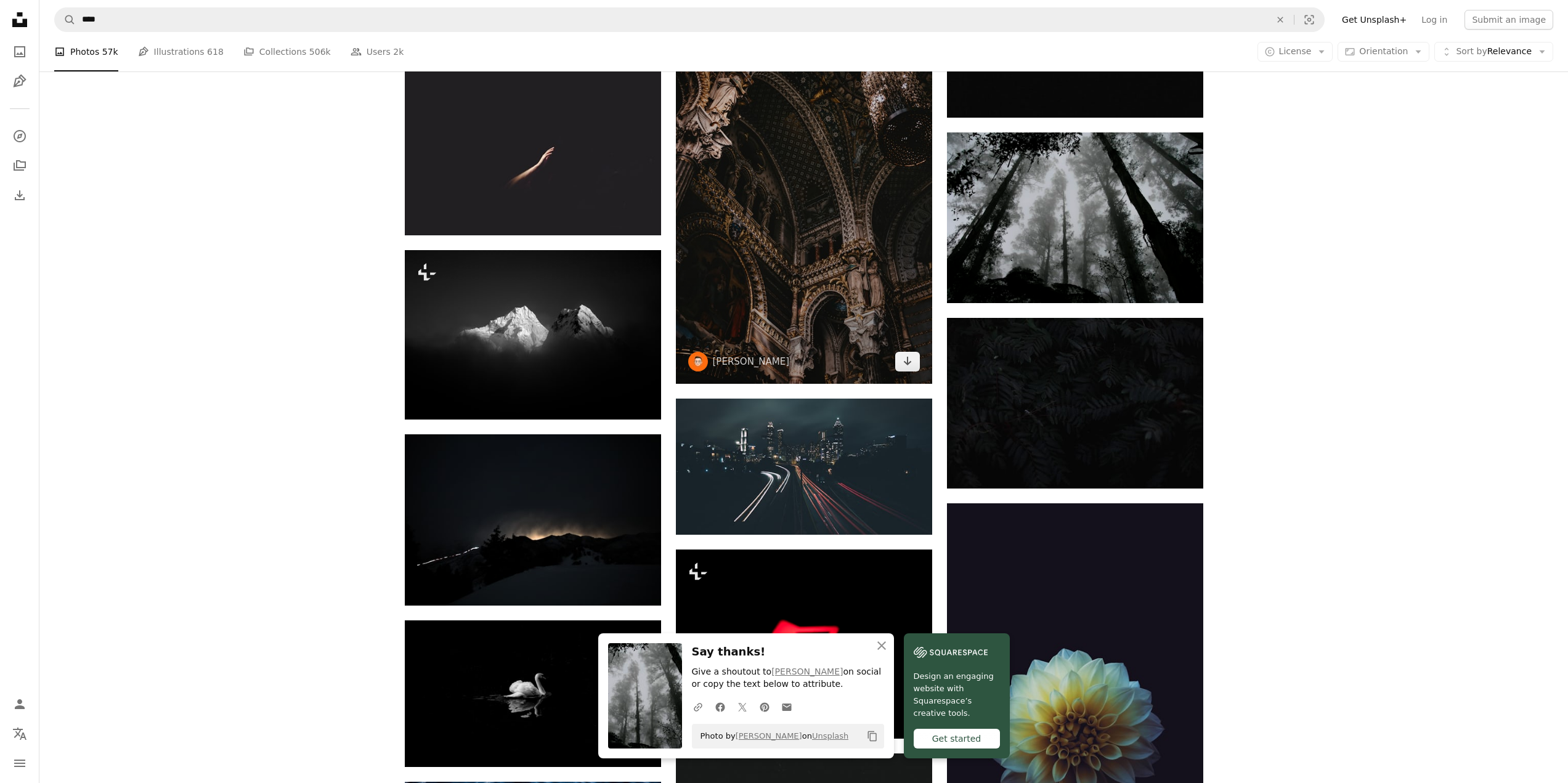
click at [811, 262] on img at bounding box center [804, 192] width 257 height 384
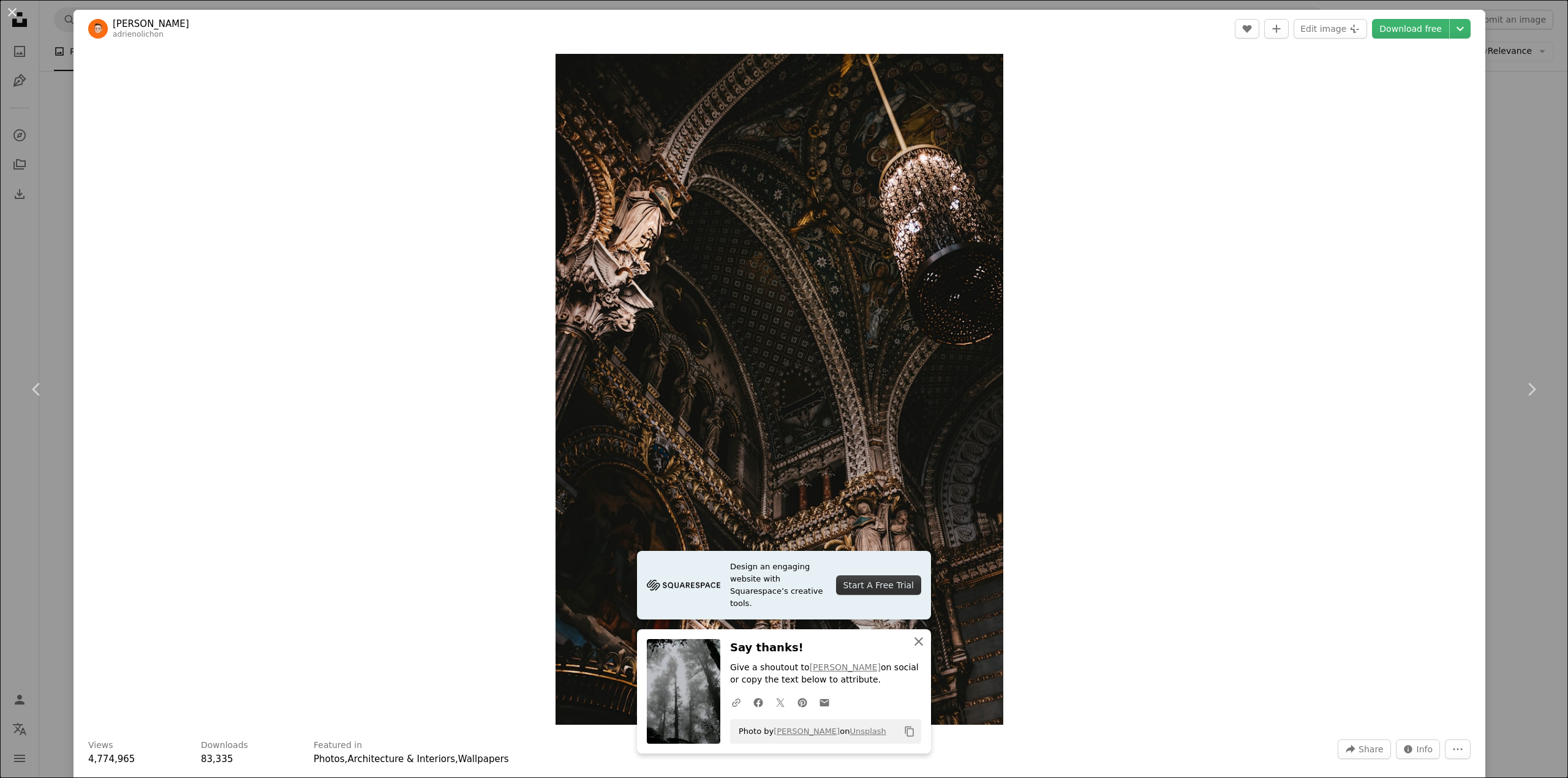
click at [912, 642] on icon "An X shape" at bounding box center [919, 641] width 15 height 15
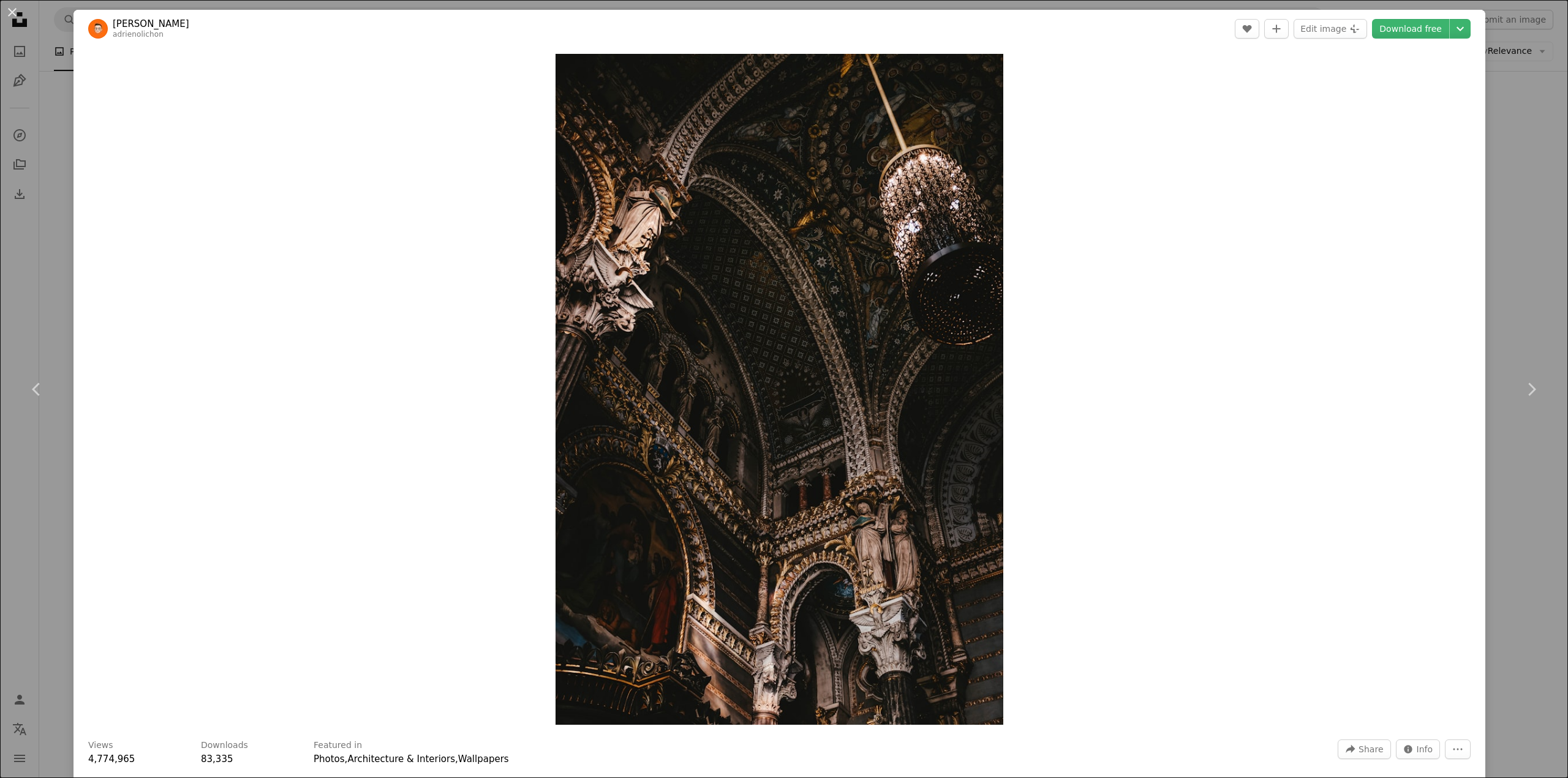
click at [1503, 235] on div "An X shape Chevron left Chevron right [PERSON_NAME] adrienolichon A heart A plu…" at bounding box center [784, 389] width 1568 height 778
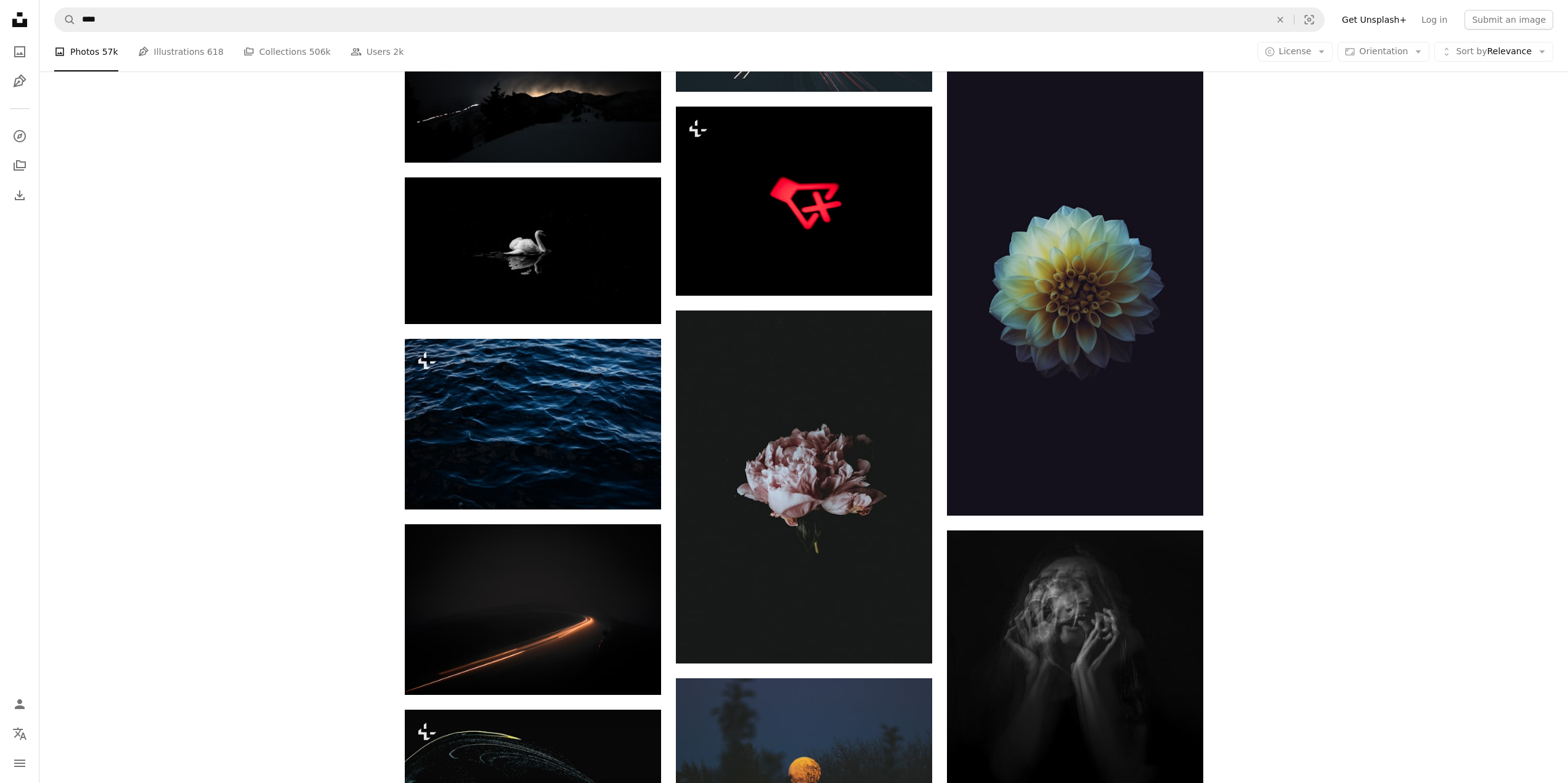
scroll to position [6470, 0]
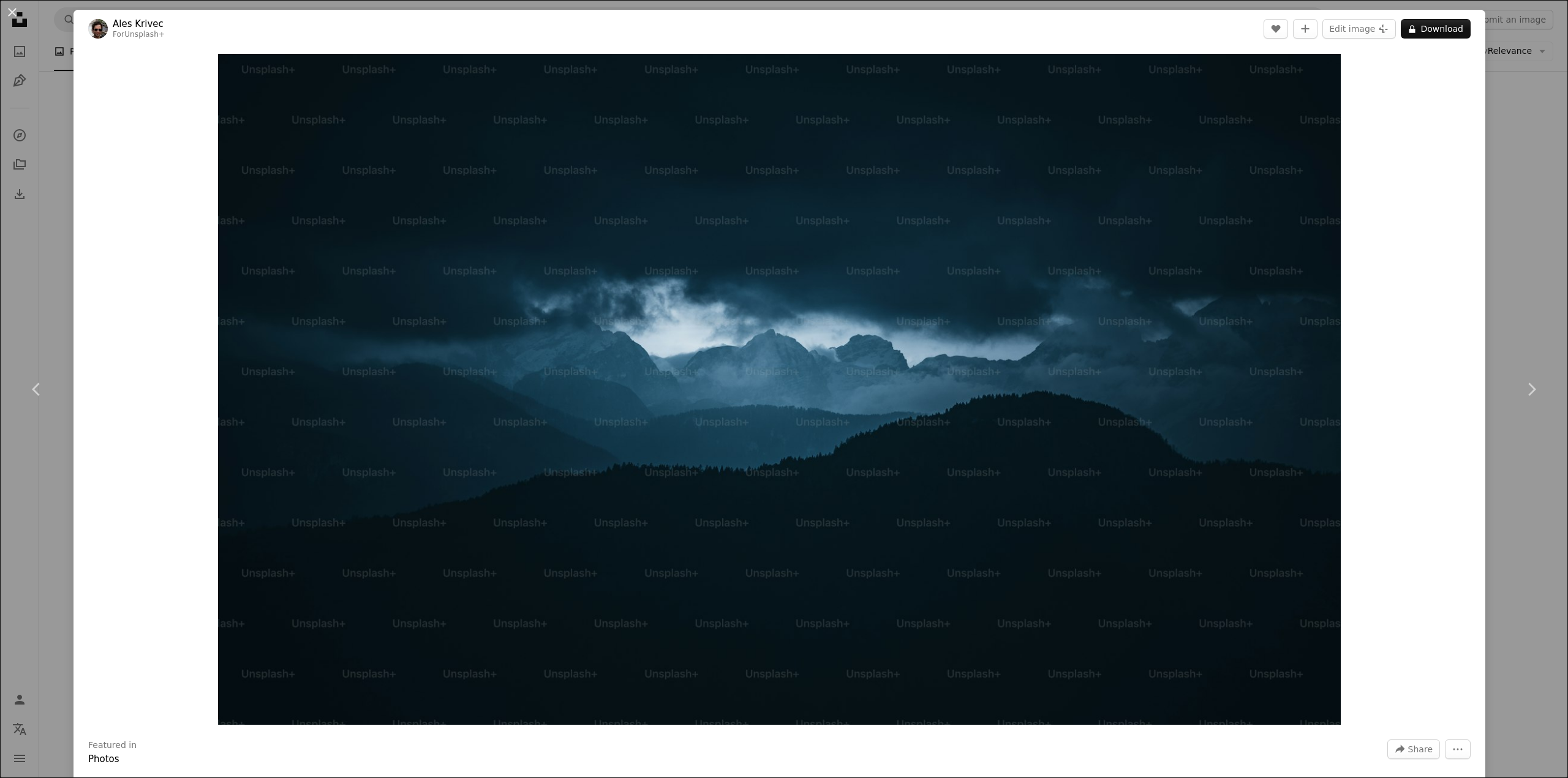
click at [1357, 335] on div "Zoom in" at bounding box center [780, 389] width 1412 height 683
click at [1484, 285] on div "An X shape Chevron left Chevron right Ales Krivec For Unsplash+ A heart A plus …" at bounding box center [784, 389] width 1568 height 778
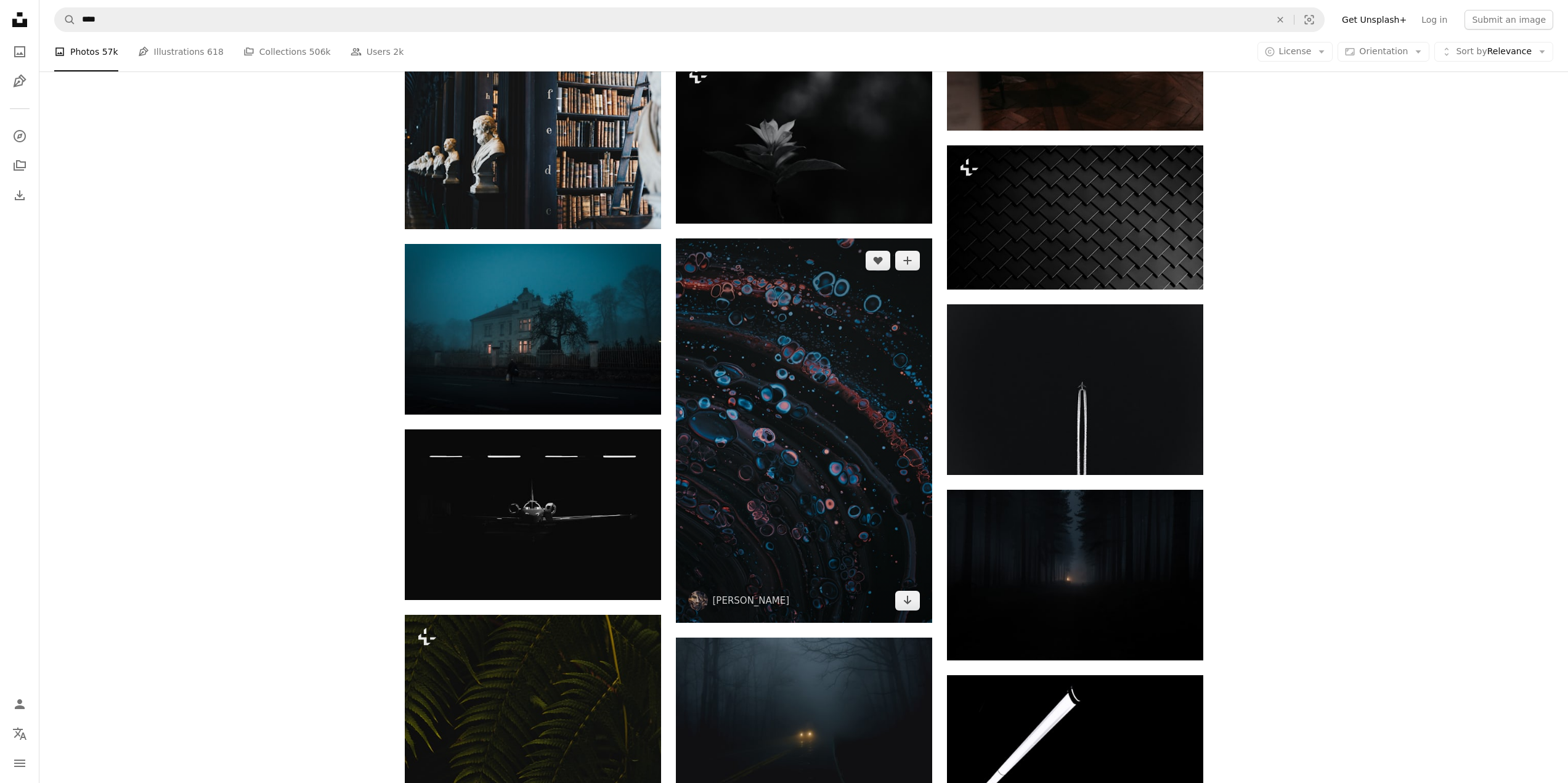
scroll to position [9614, 0]
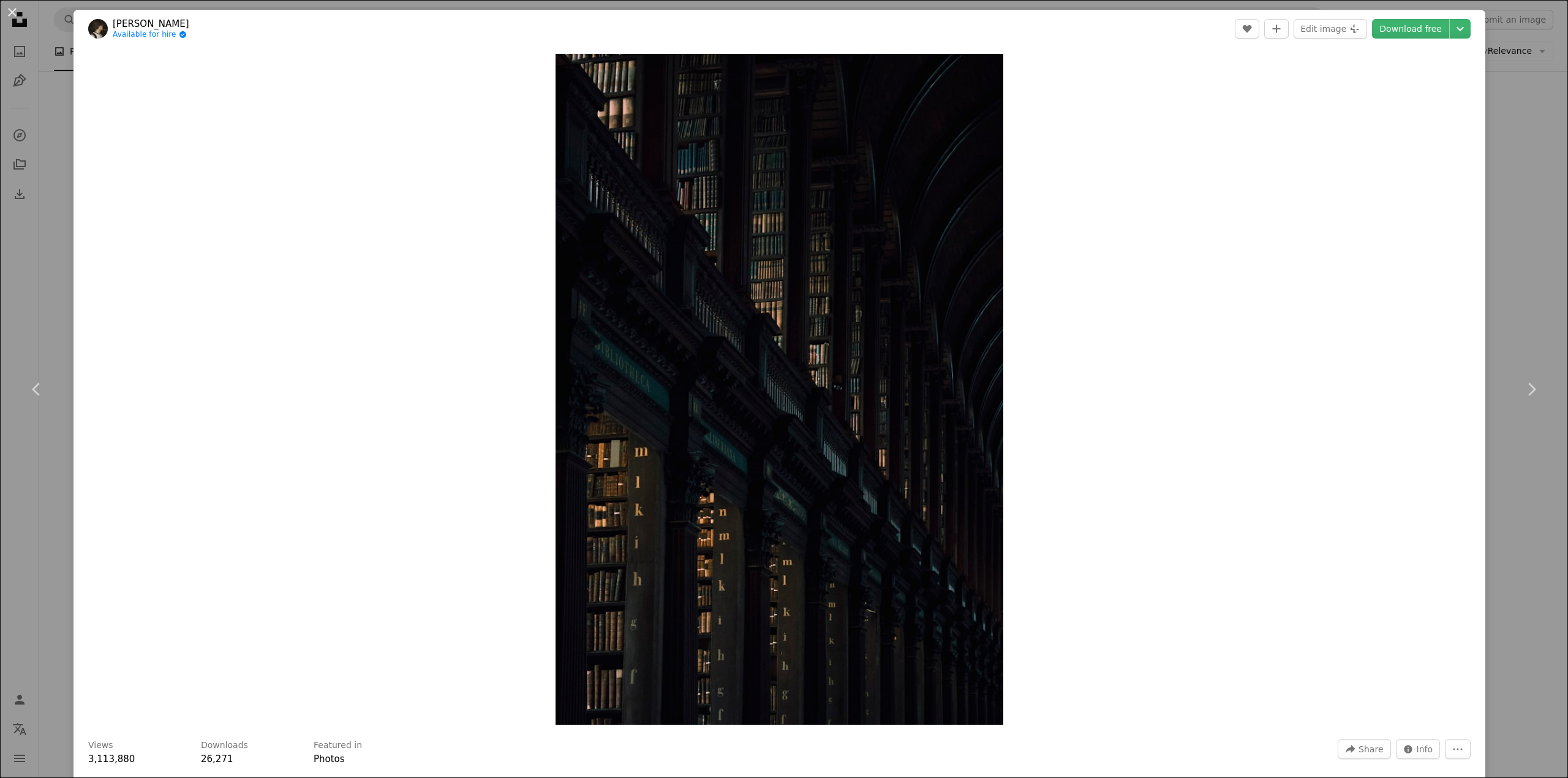
click at [1540, 280] on div "An X shape Chevron left Chevron right [PERSON_NAME] Available for hire A checkm…" at bounding box center [784, 389] width 1568 height 778
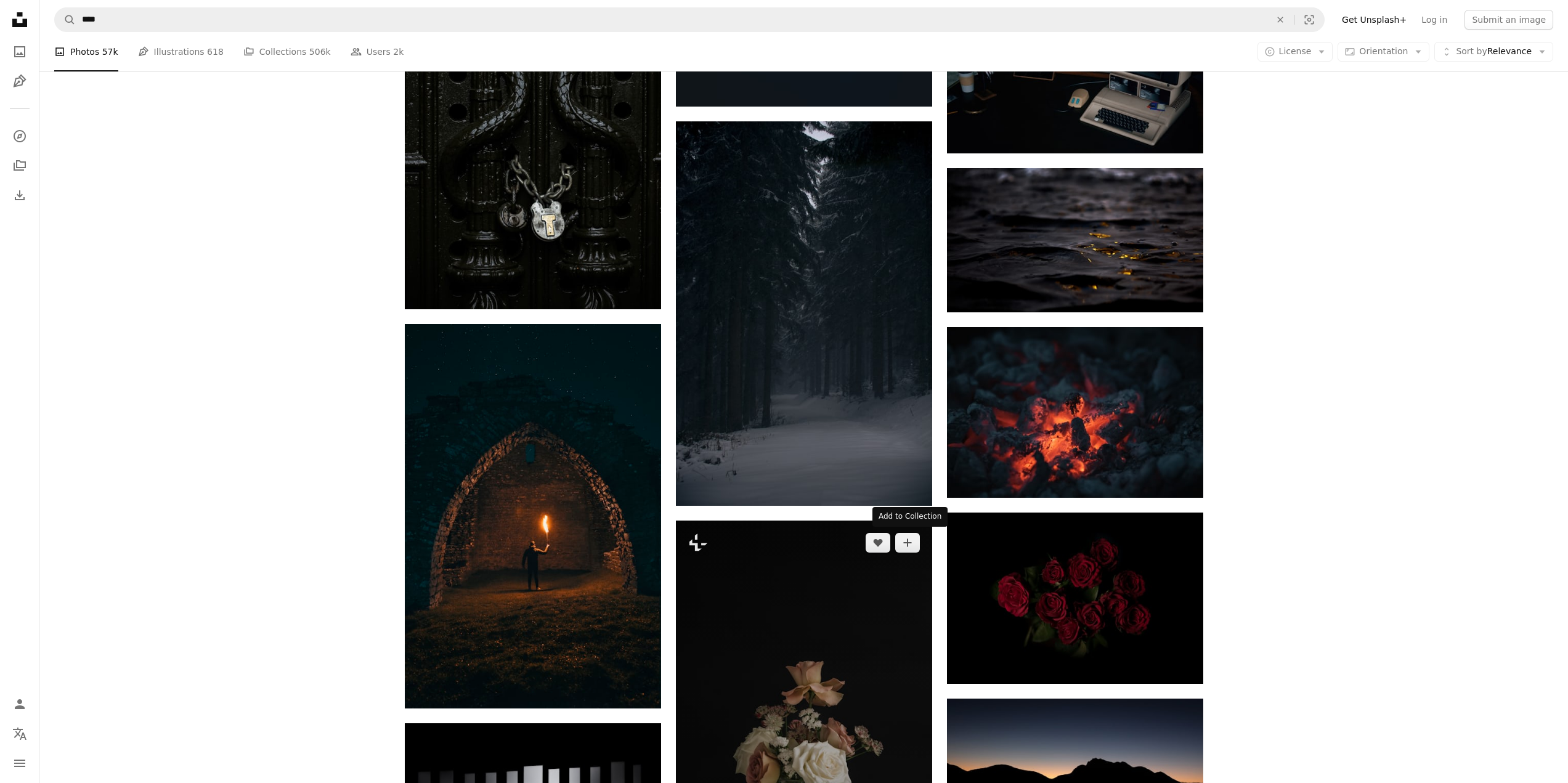
scroll to position [13003, 0]
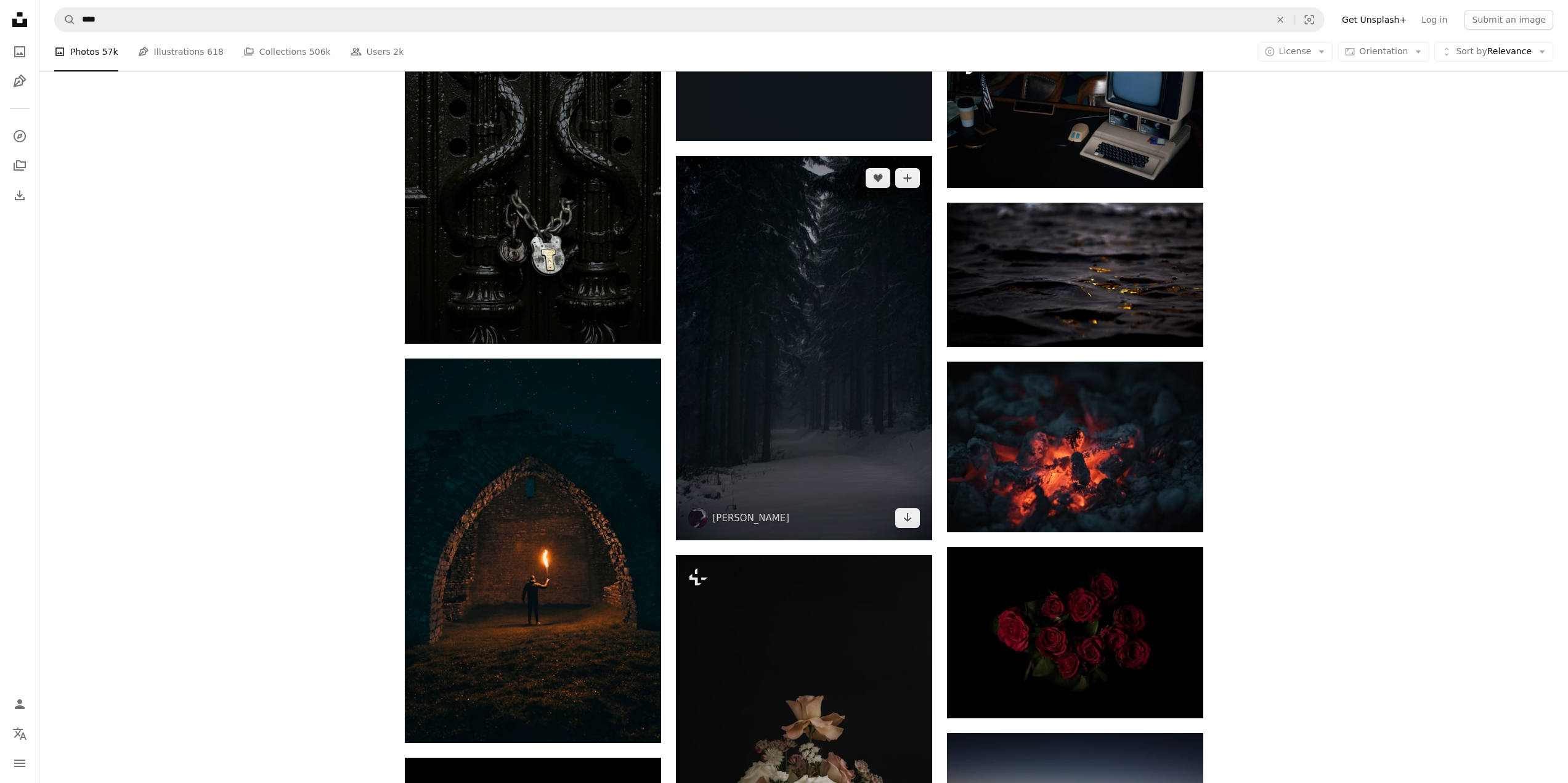
click at [816, 457] on img at bounding box center [804, 348] width 257 height 384
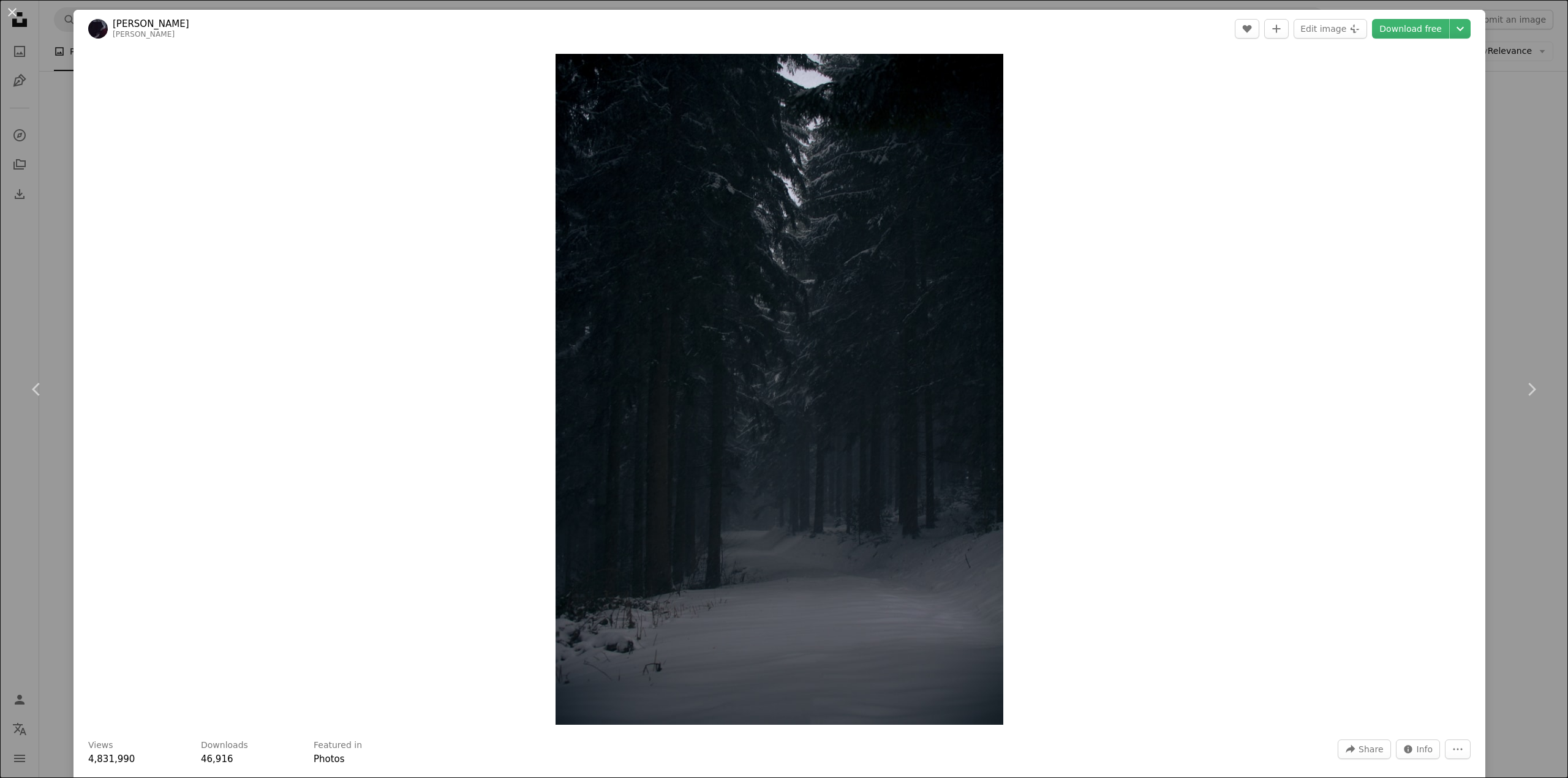
click at [1489, 312] on div "An X shape Chevron left Chevron right [PERSON_NAME] A heart A plus sign Edit im…" at bounding box center [784, 389] width 1568 height 778
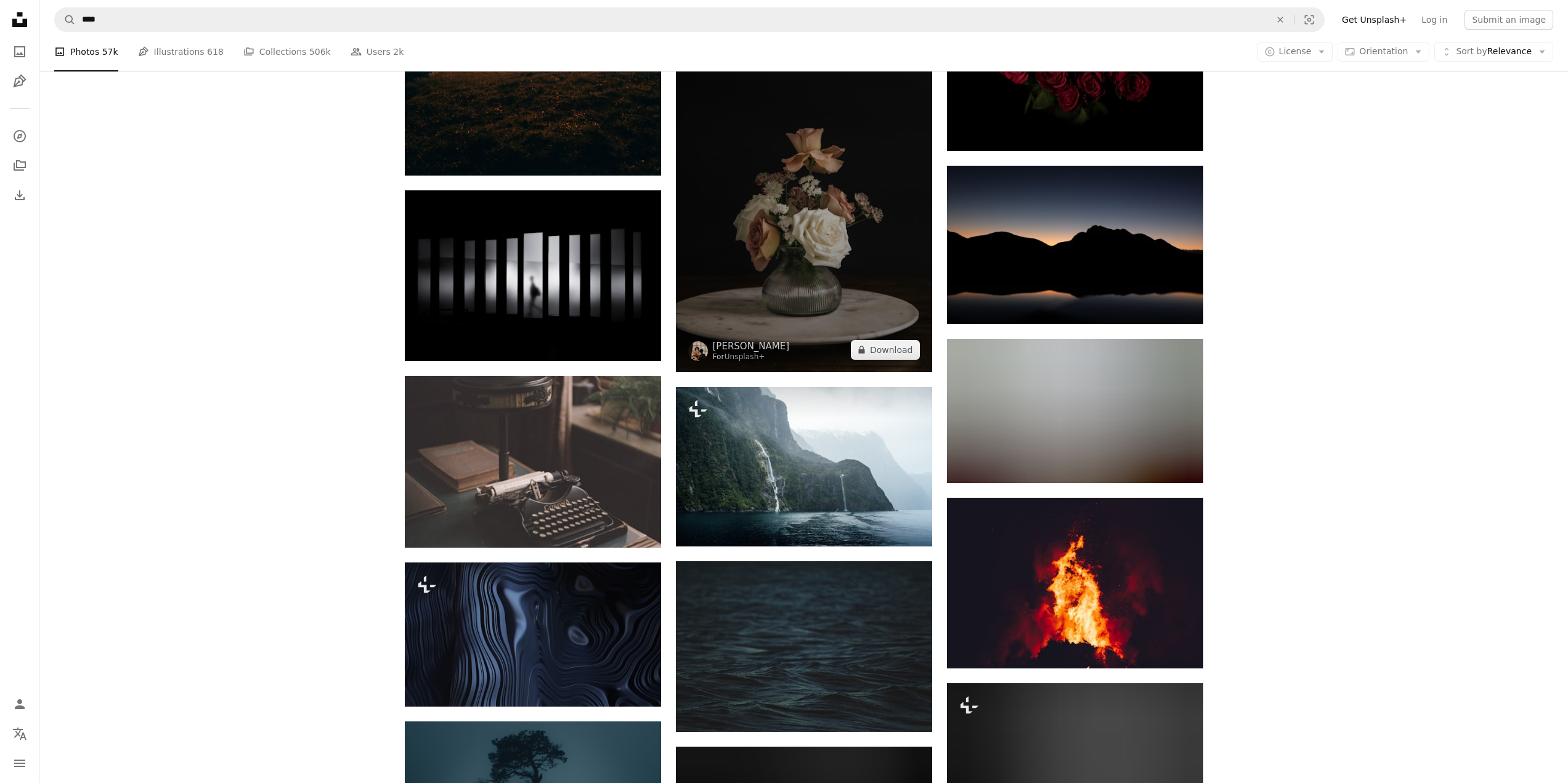
scroll to position [13619, 0]
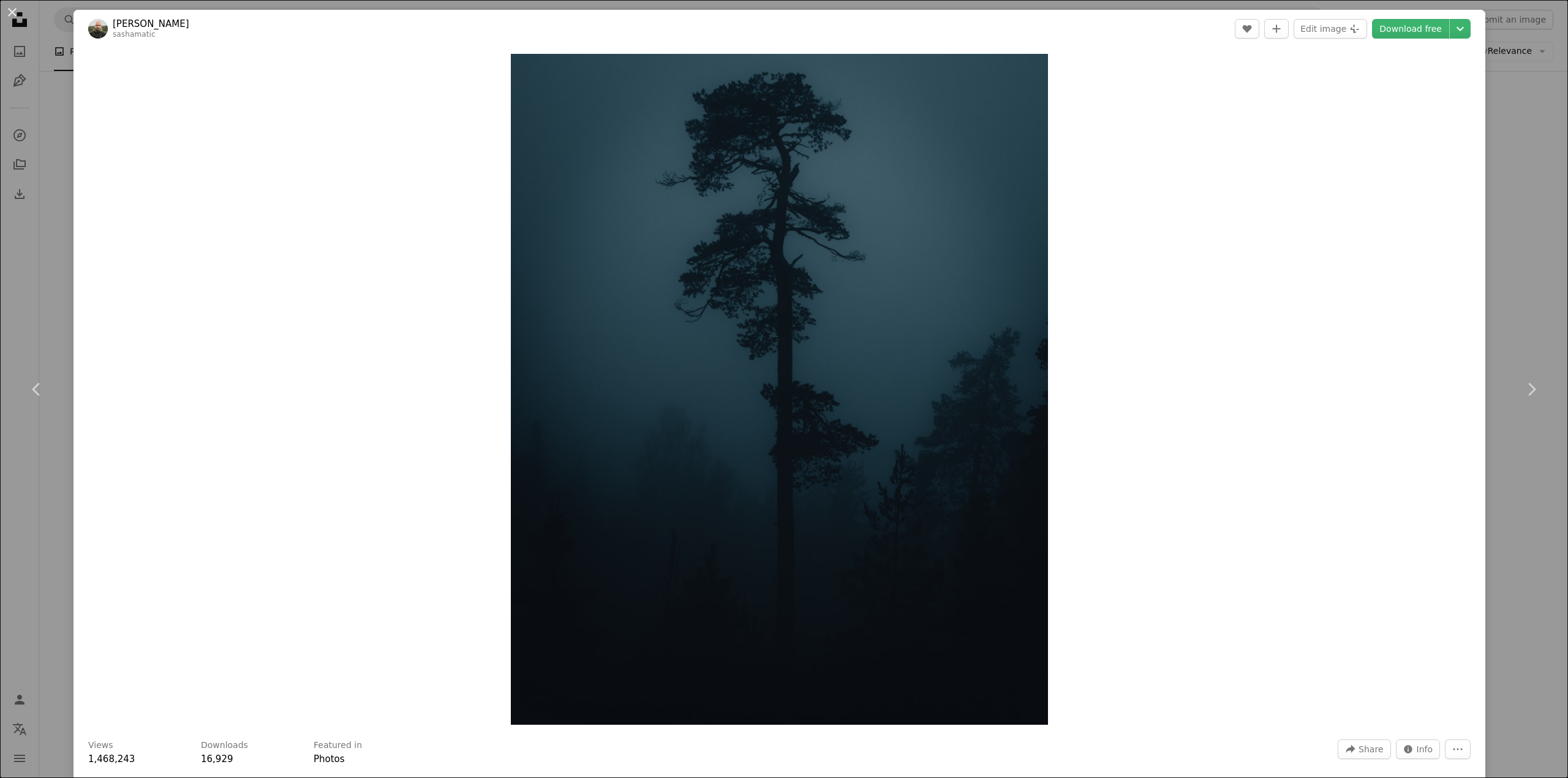
click at [1505, 300] on div "An X shape Chevron left Chevron right [PERSON_NAME] sashamatic A heart A plus s…" at bounding box center [784, 389] width 1568 height 778
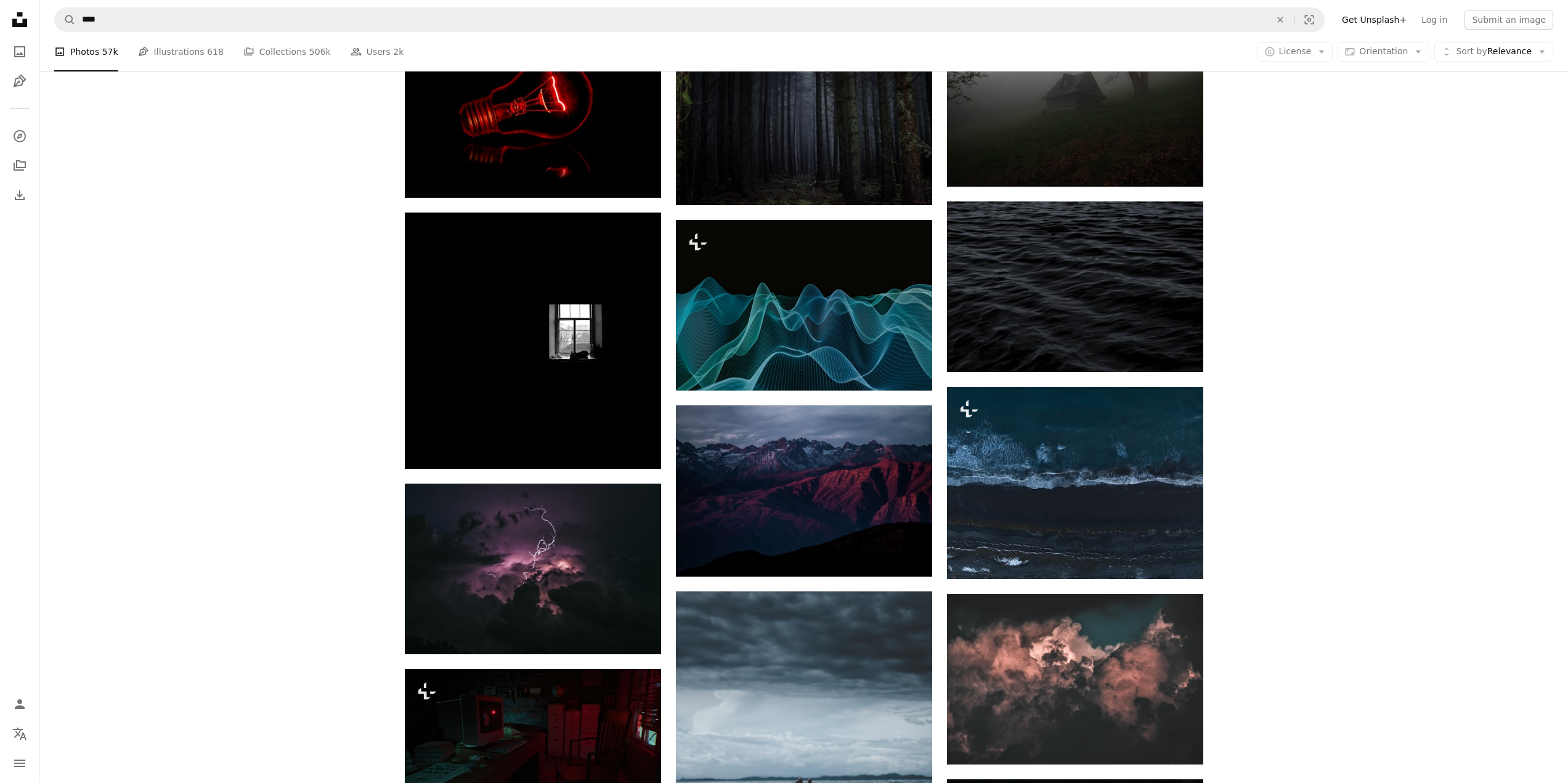
scroll to position [943, 0]
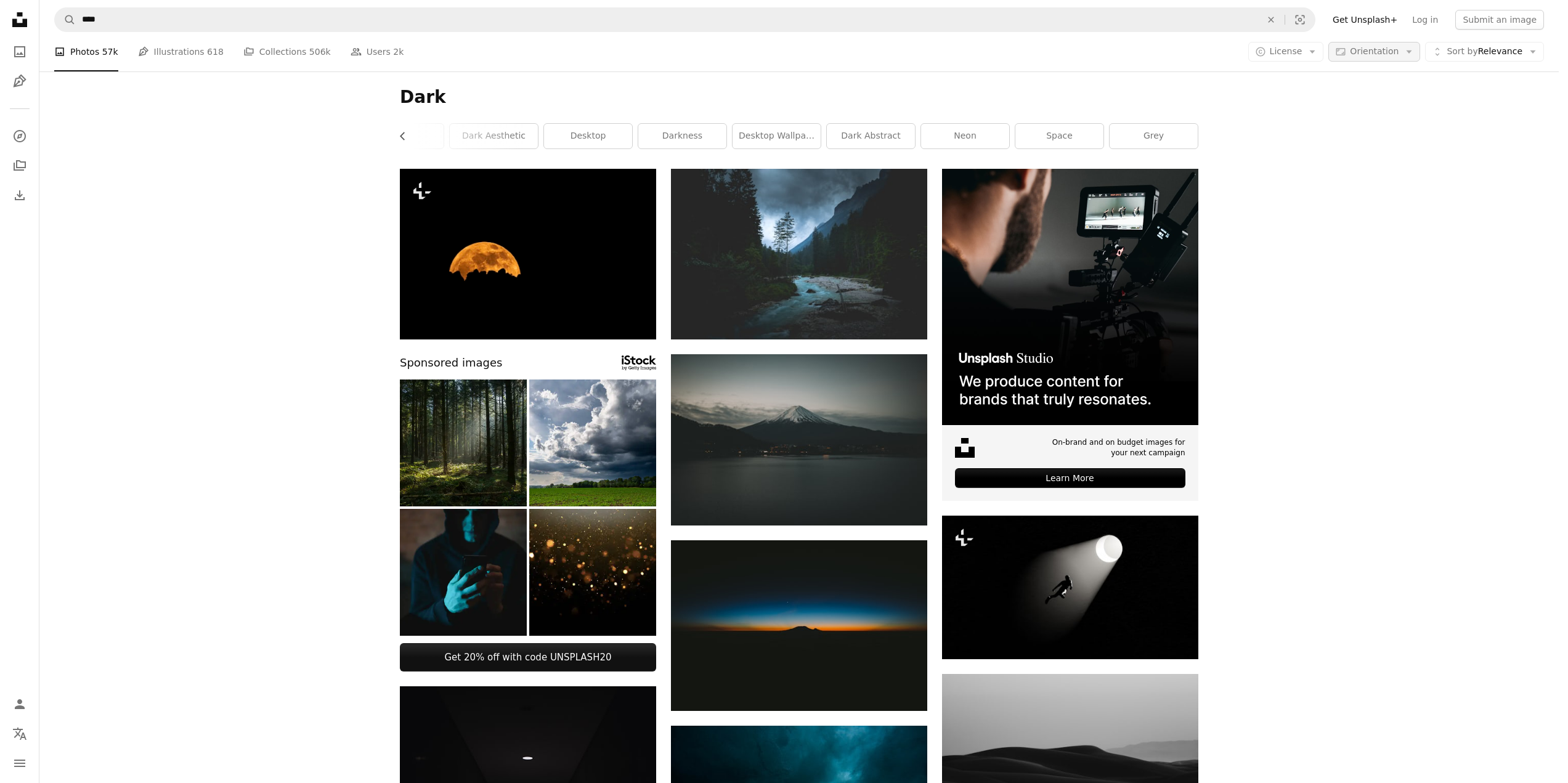
click at [1415, 51] on icon "Arrow down" at bounding box center [1410, 52] width 11 height 11
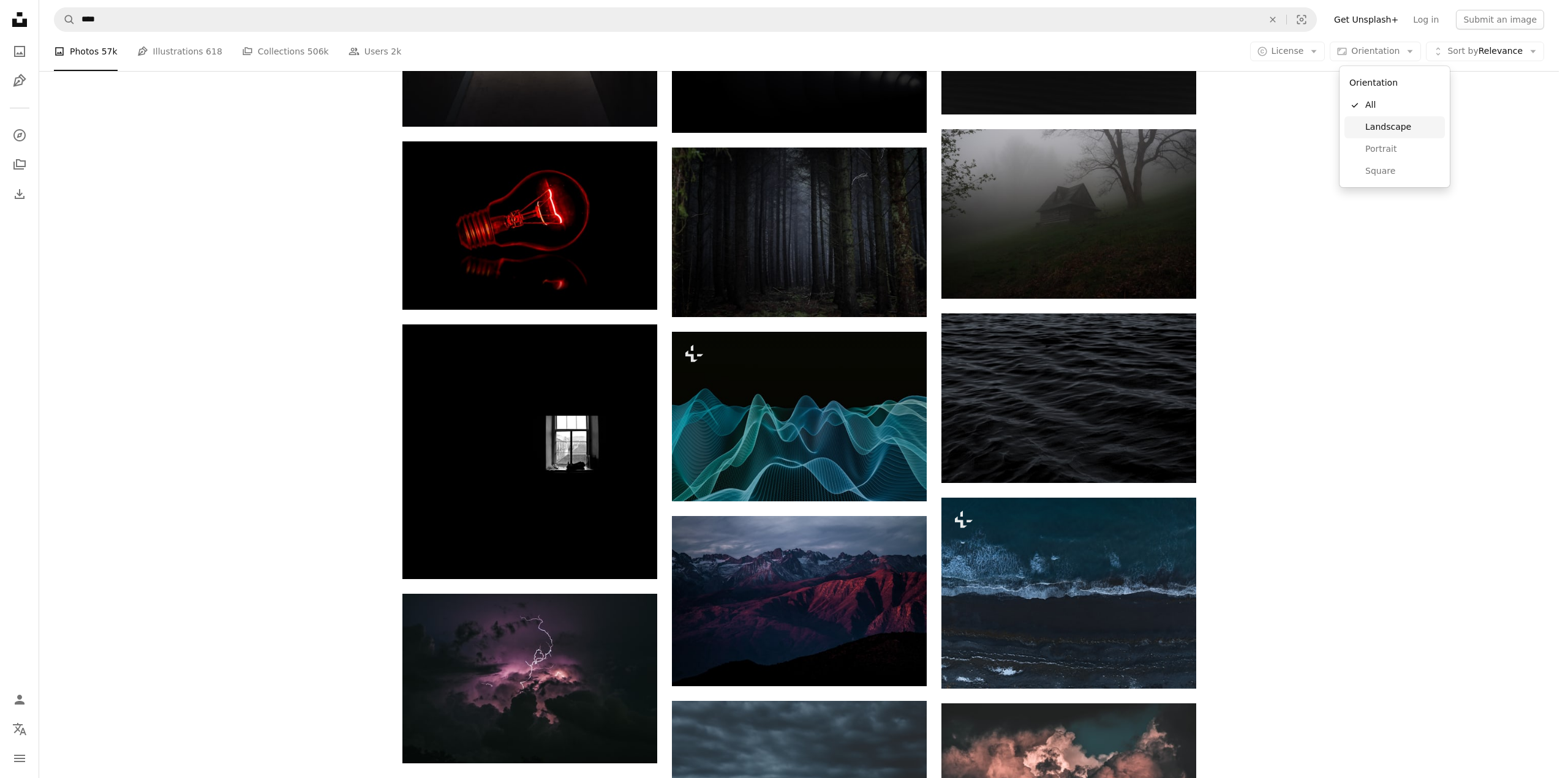
click at [1391, 130] on span "Landscape" at bounding box center [1403, 127] width 74 height 12
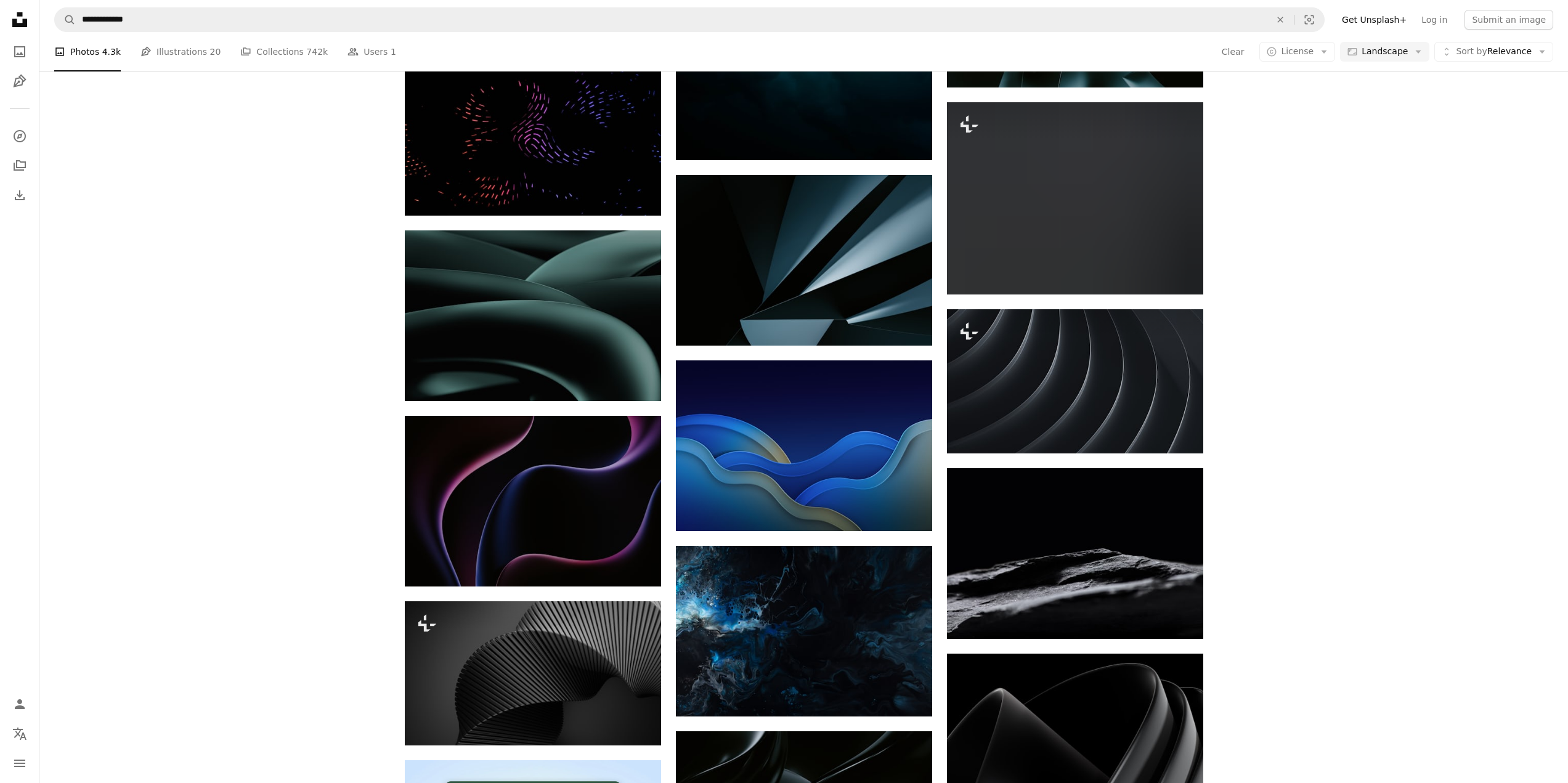
scroll to position [4622, 0]
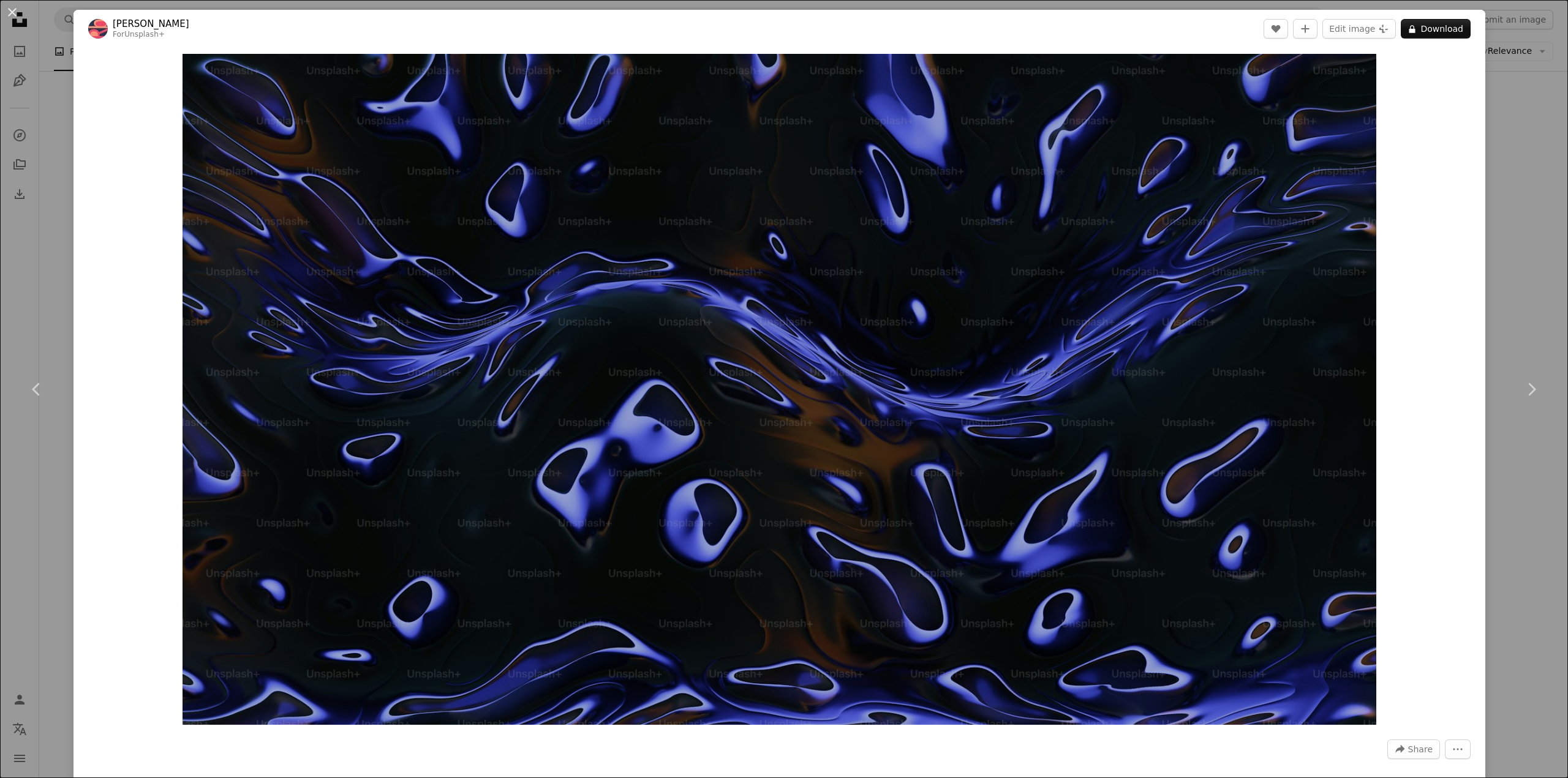
click at [1543, 165] on div "An X shape Chevron left Chevron right [PERSON_NAME] For Unsplash+ A heart A plu…" at bounding box center [784, 389] width 1568 height 778
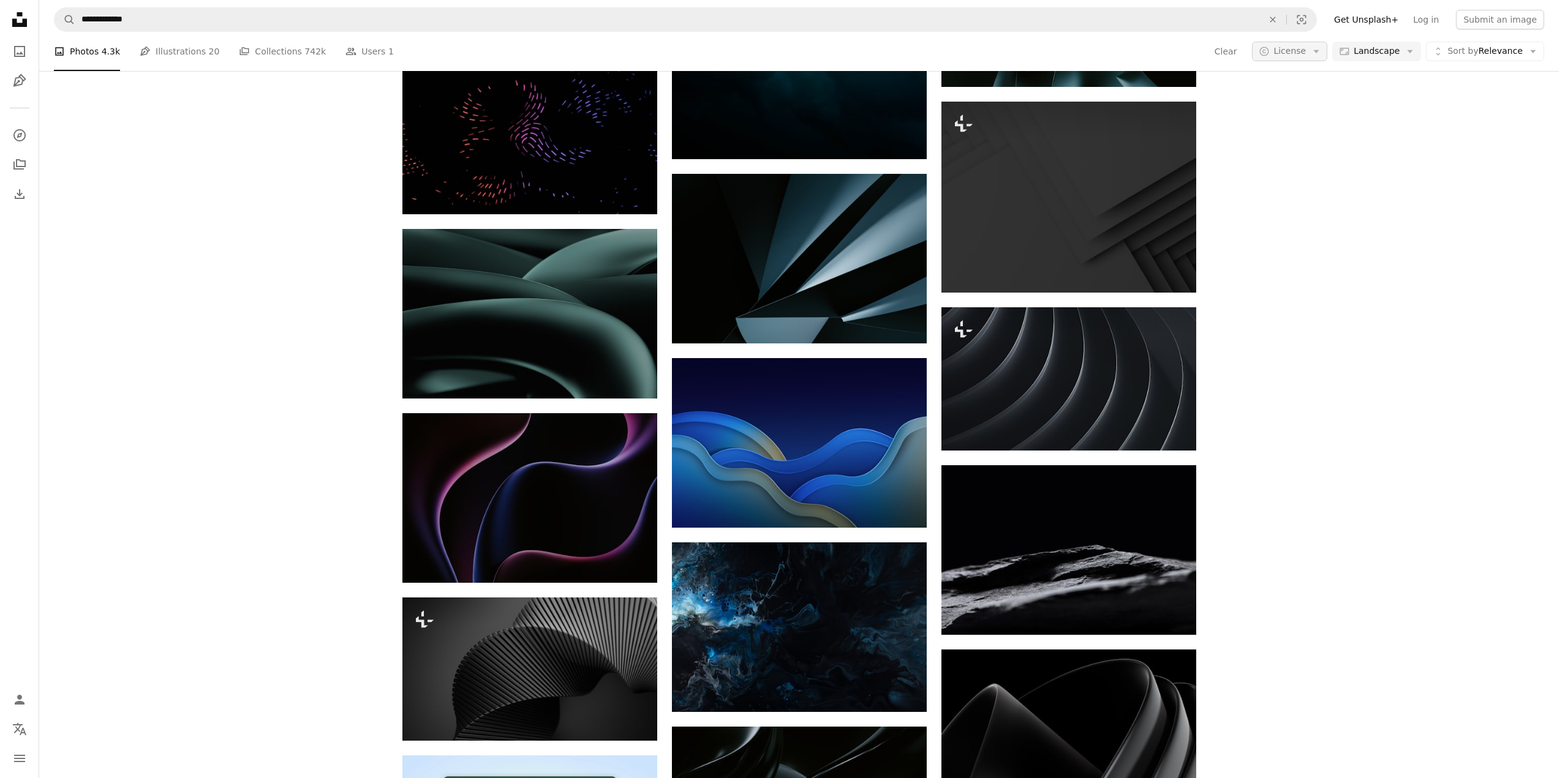
click at [1322, 55] on icon "Arrow down" at bounding box center [1317, 51] width 11 height 11
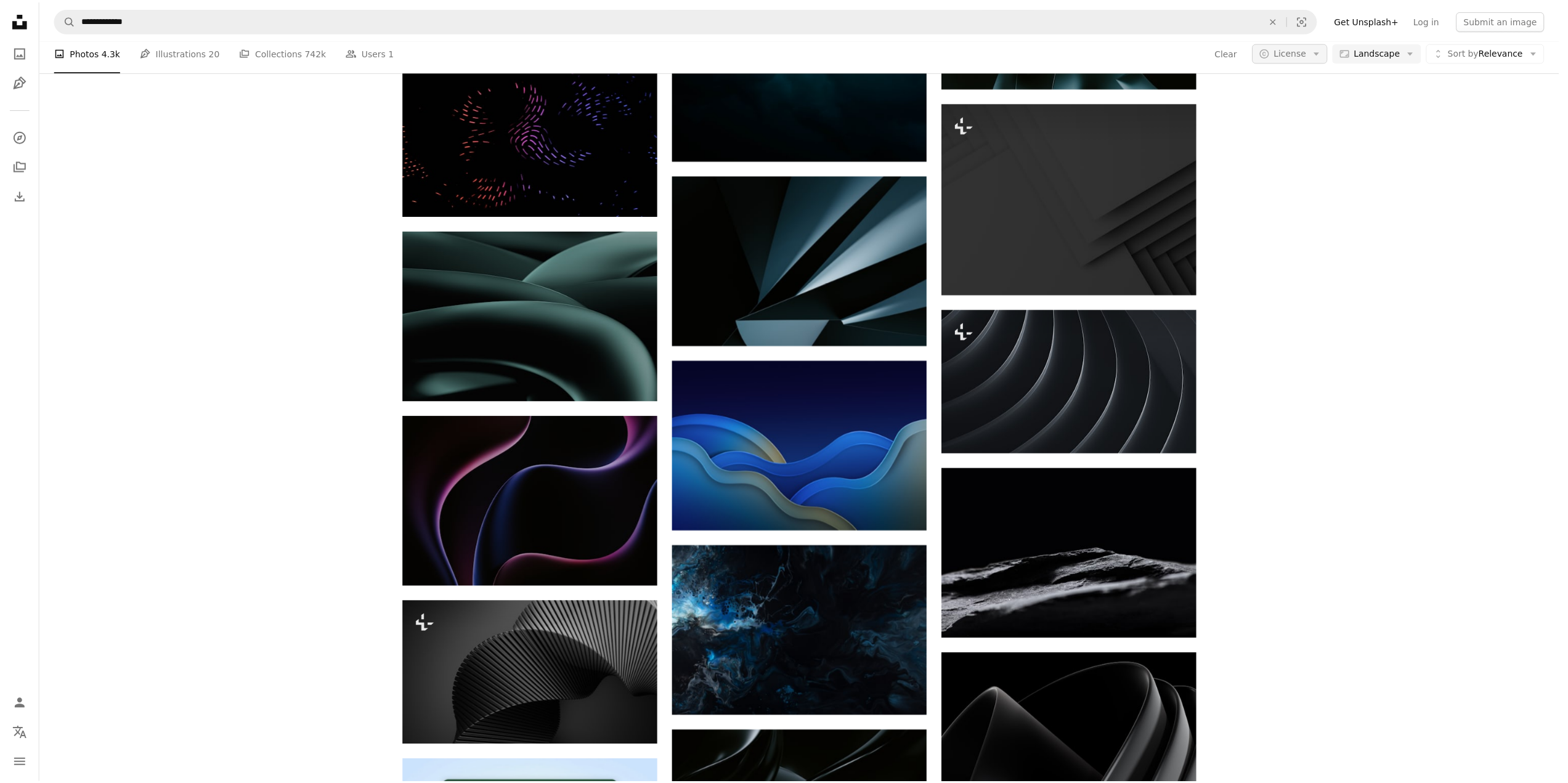
scroll to position [4376, 0]
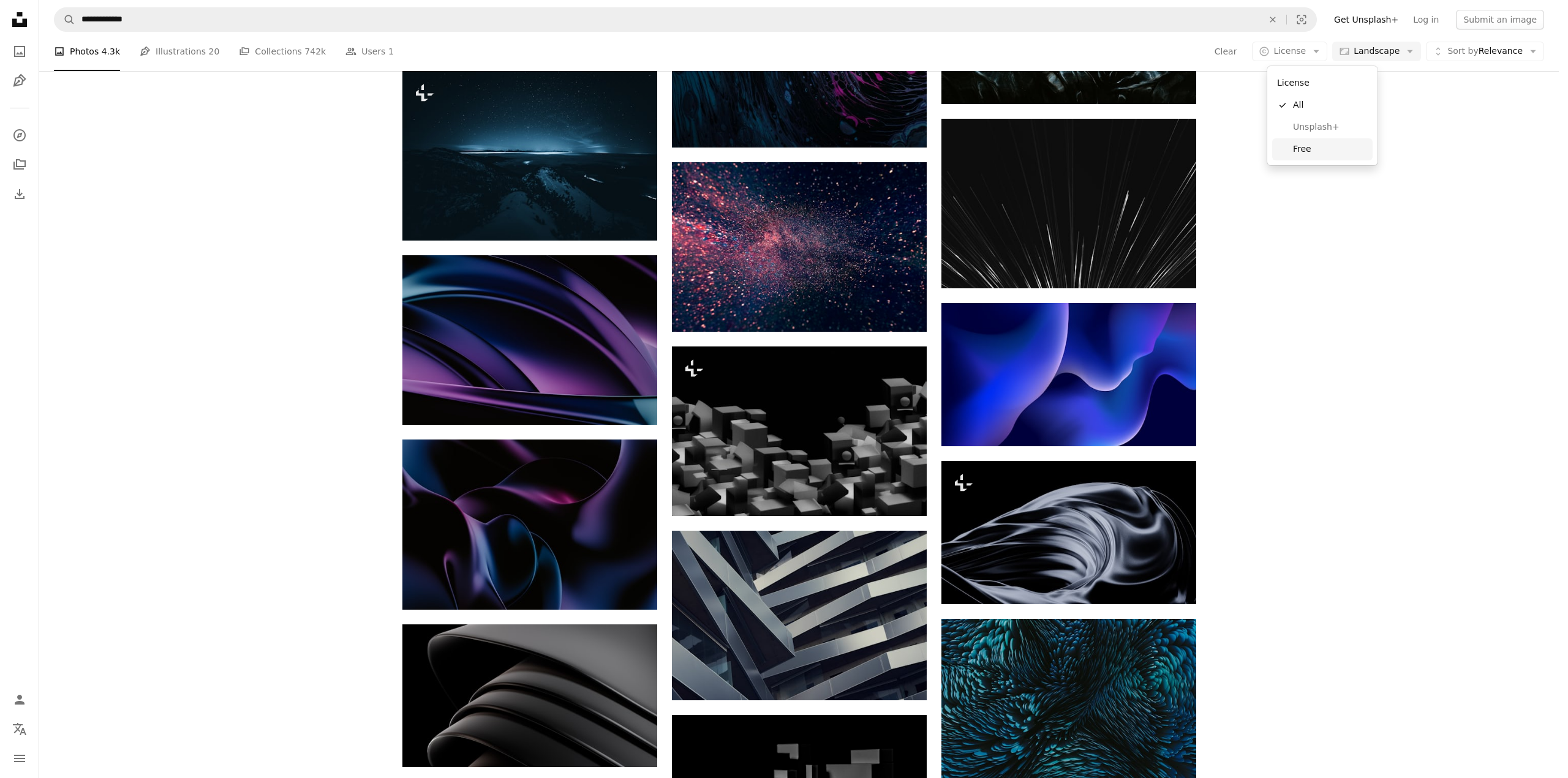
click at [1305, 154] on span "Free" at bounding box center [1331, 149] width 74 height 12
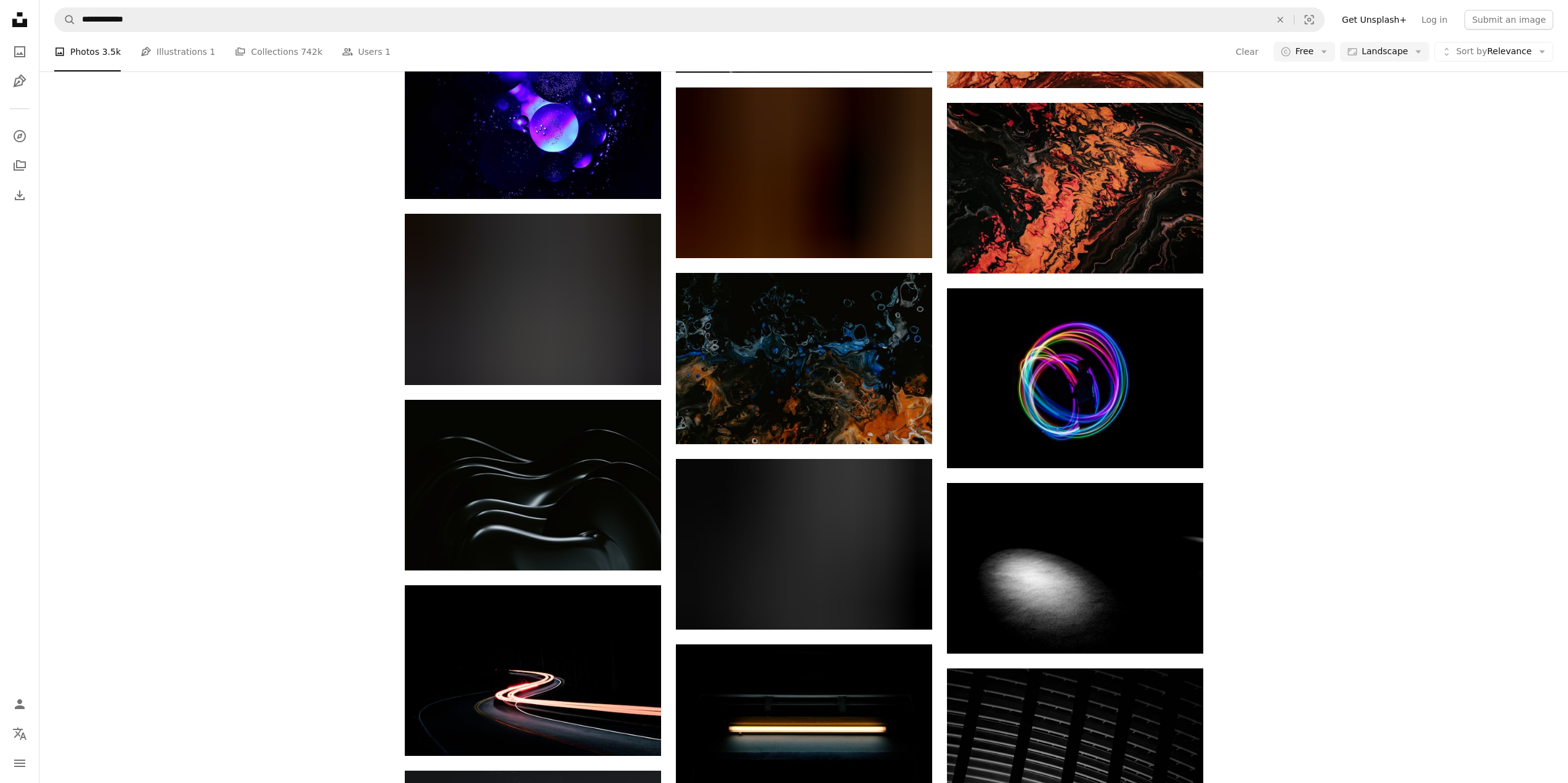
scroll to position [7704, 0]
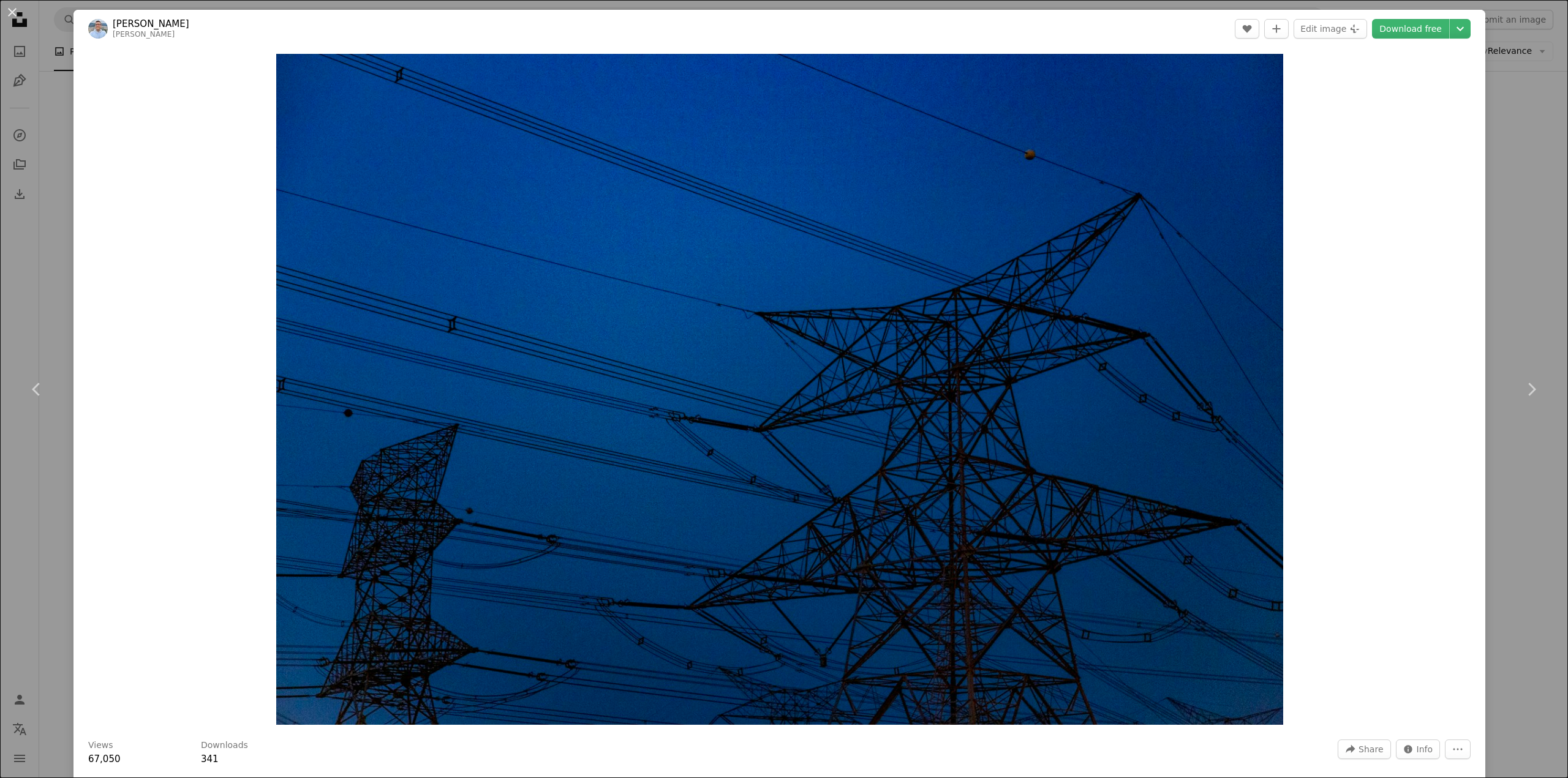
click at [1494, 200] on div "An X shape Chevron left Chevron right Dovlet Hojayev dhojayev A heart A plus si…" at bounding box center [784, 389] width 1568 height 778
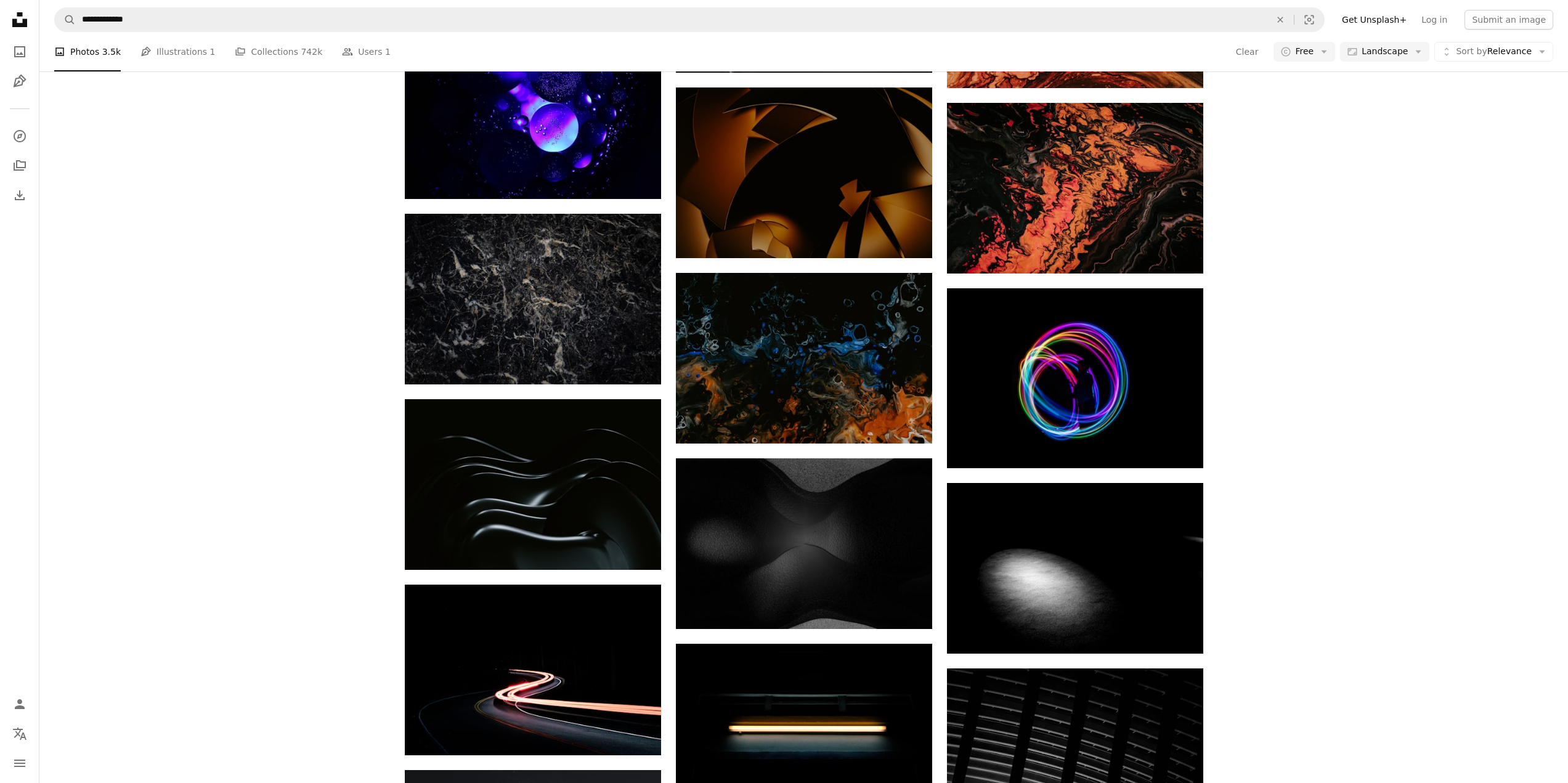
scroll to position [9490, 0]
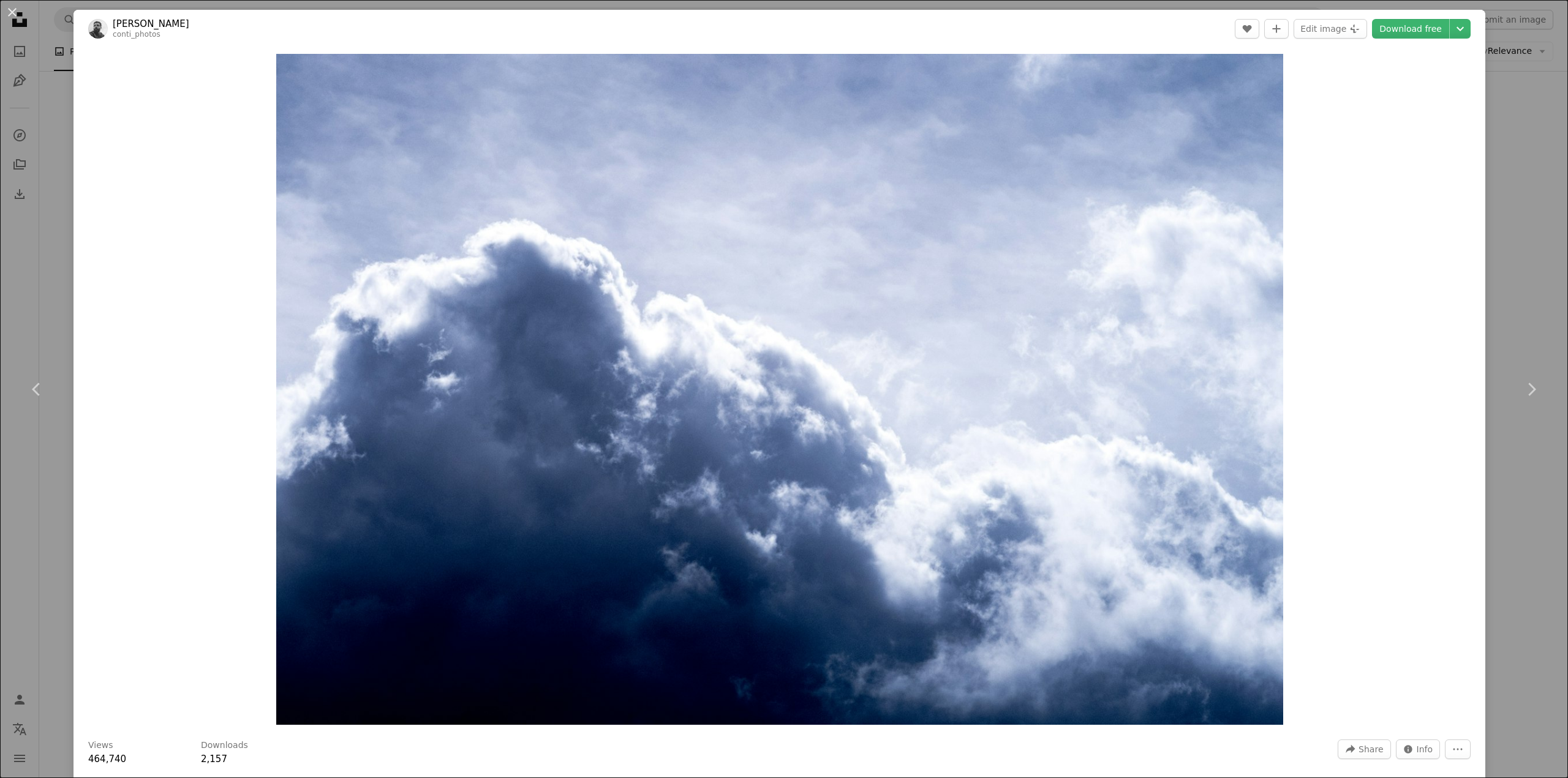
click at [1449, 310] on div "Zoom in" at bounding box center [780, 389] width 1412 height 683
click at [1533, 189] on div "An X shape Chevron left Chevron right [PERSON_NAME] conti_photos A heart A plus…" at bounding box center [784, 389] width 1568 height 778
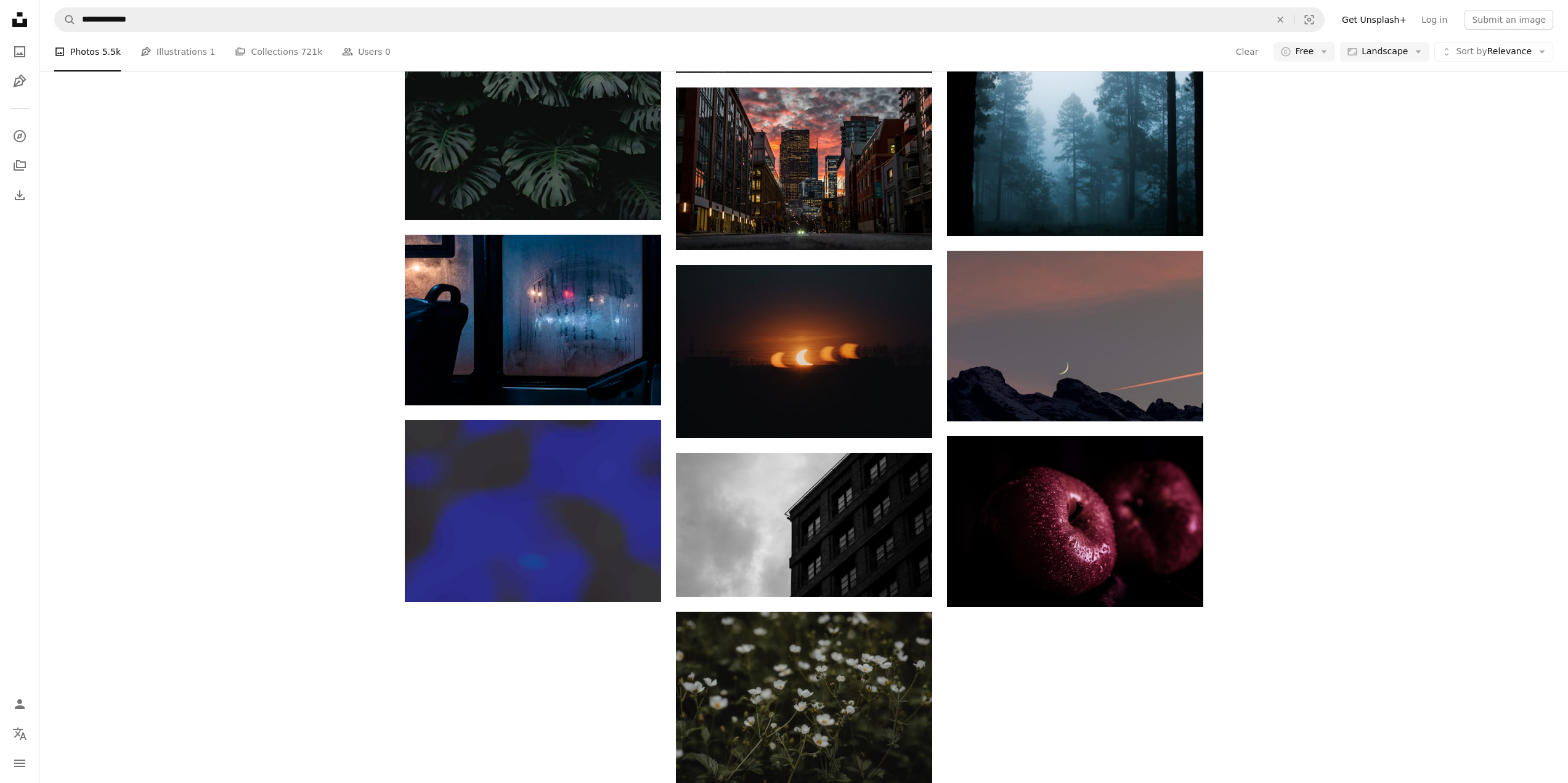
scroll to position [616, 0]
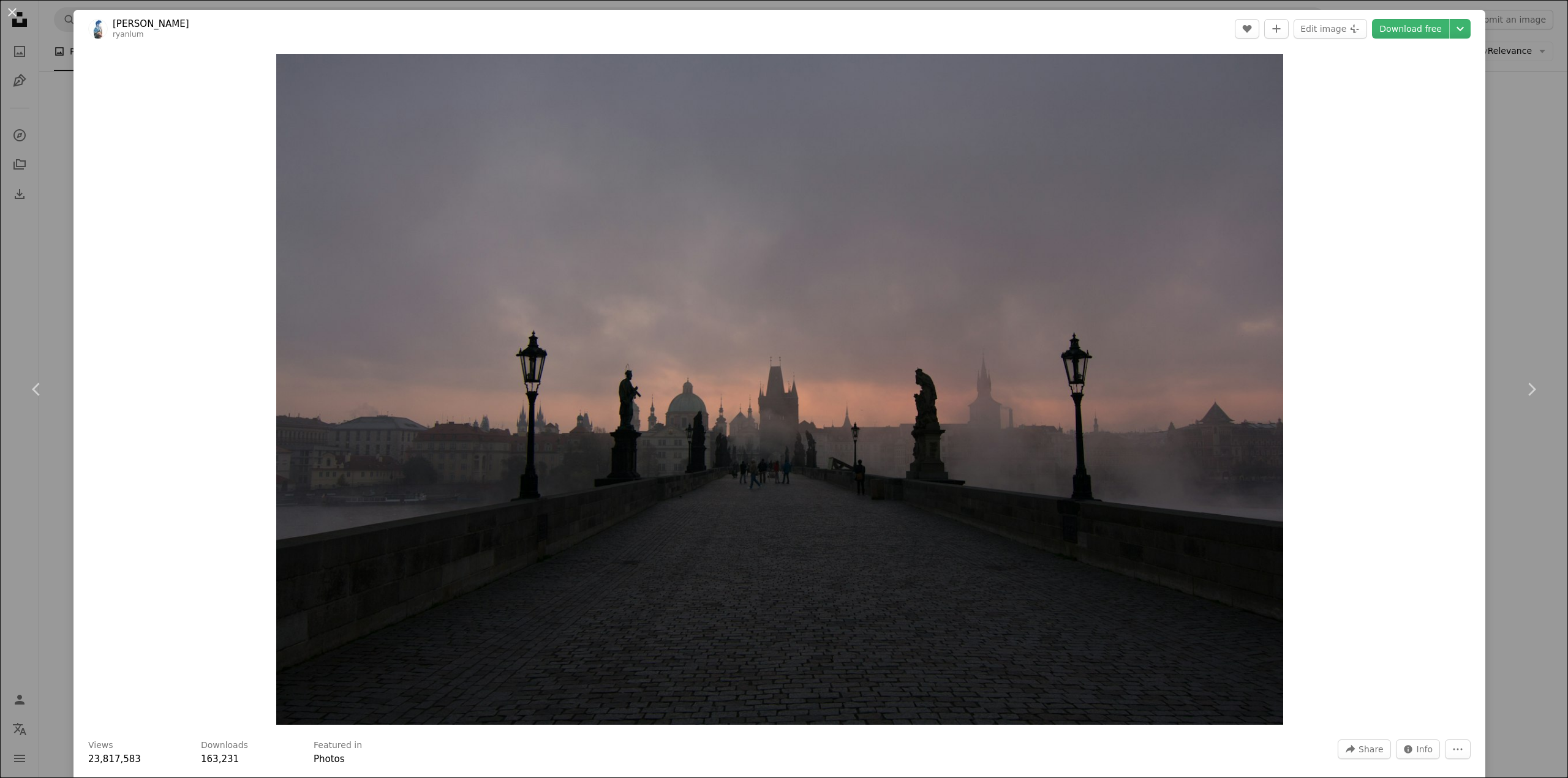
click at [1414, 337] on div "Zoom in" at bounding box center [780, 389] width 1412 height 683
click at [1488, 194] on div "An X shape Chevron left Chevron right [PERSON_NAME] ryanlum A heart A plus sign…" at bounding box center [784, 389] width 1568 height 778
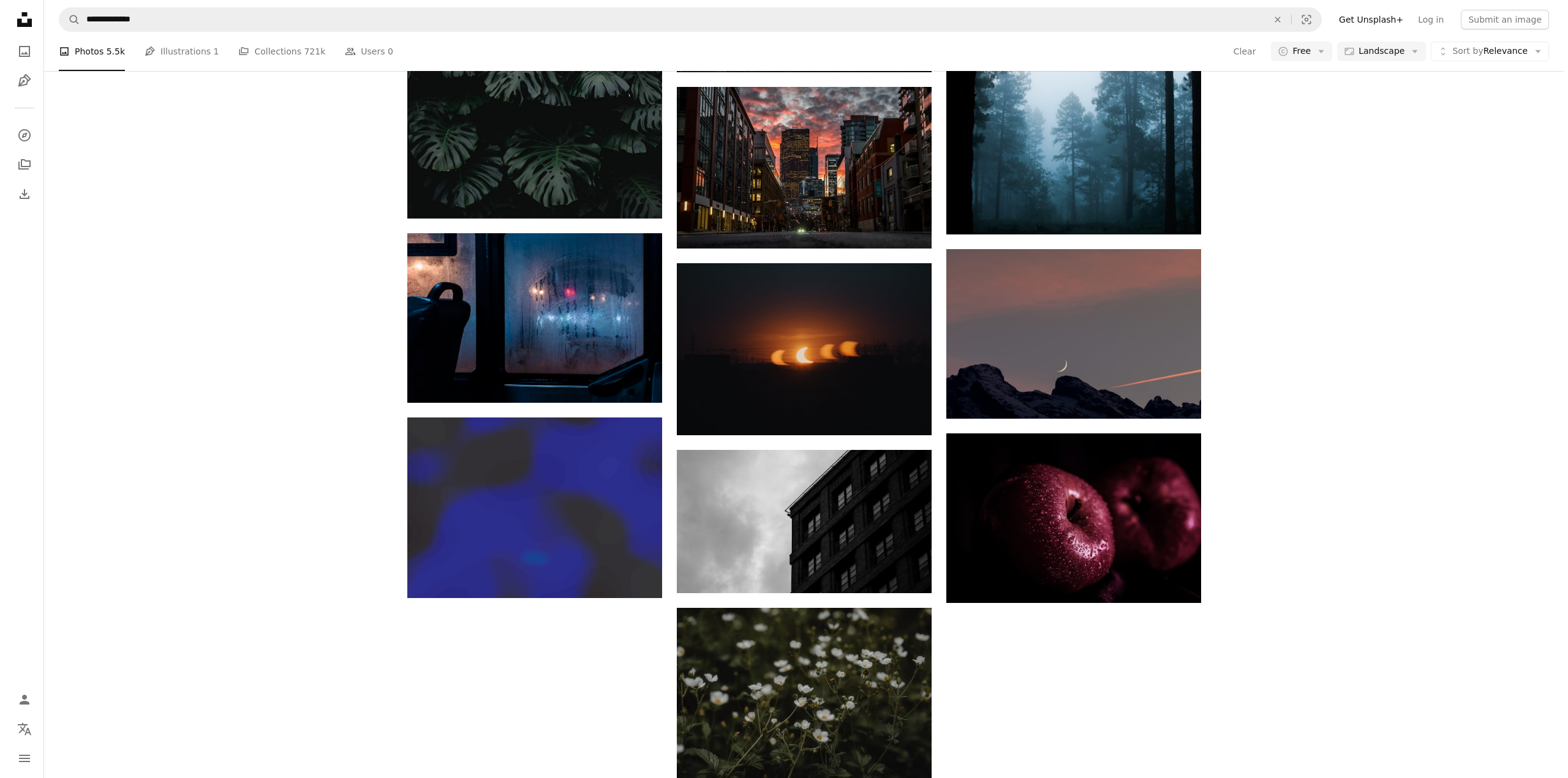
scroll to position [796, 0]
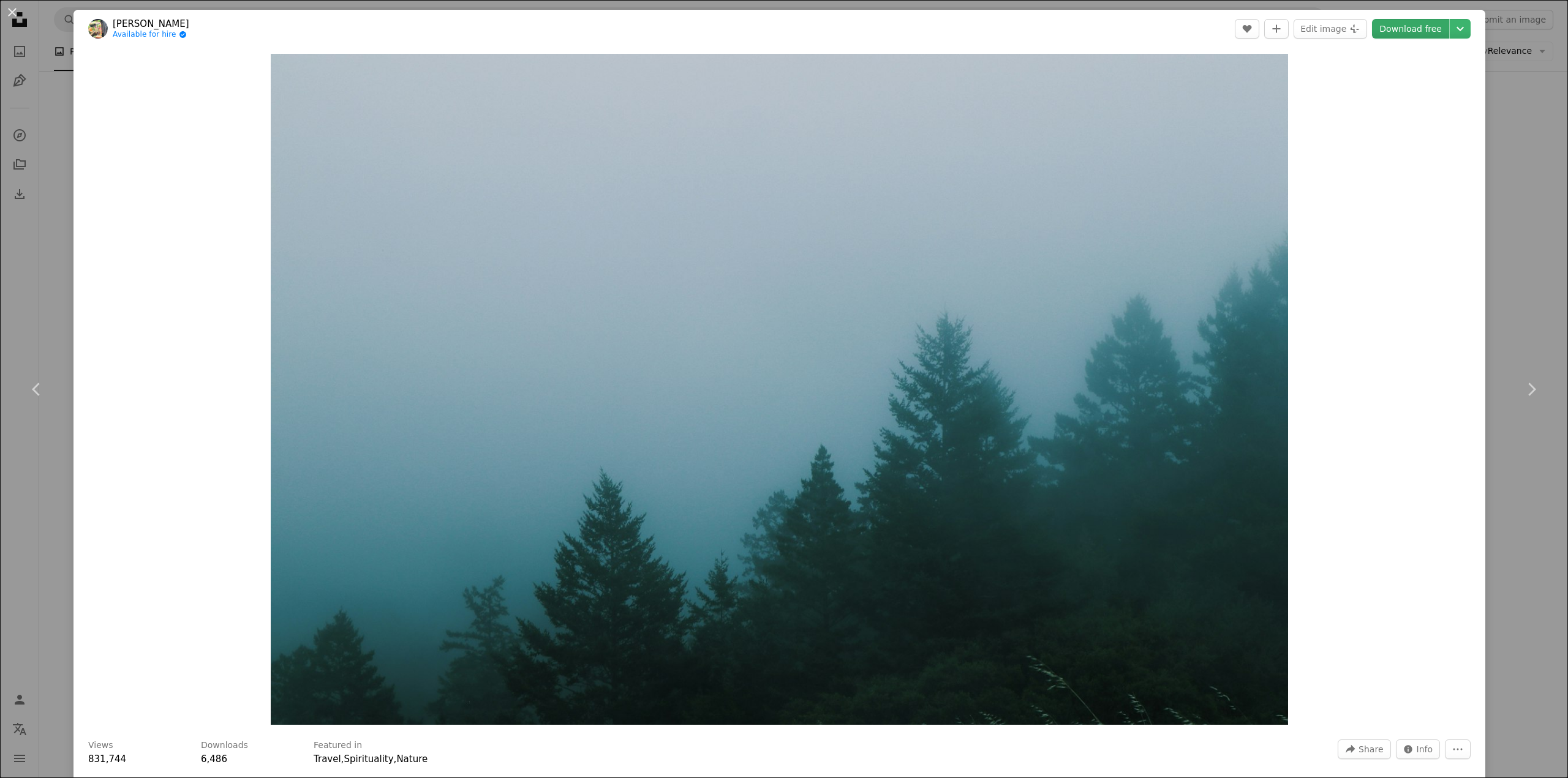
click at [1418, 21] on link "Download free" at bounding box center [1411, 29] width 77 height 20
